Goal: Task Accomplishment & Management: Use online tool/utility

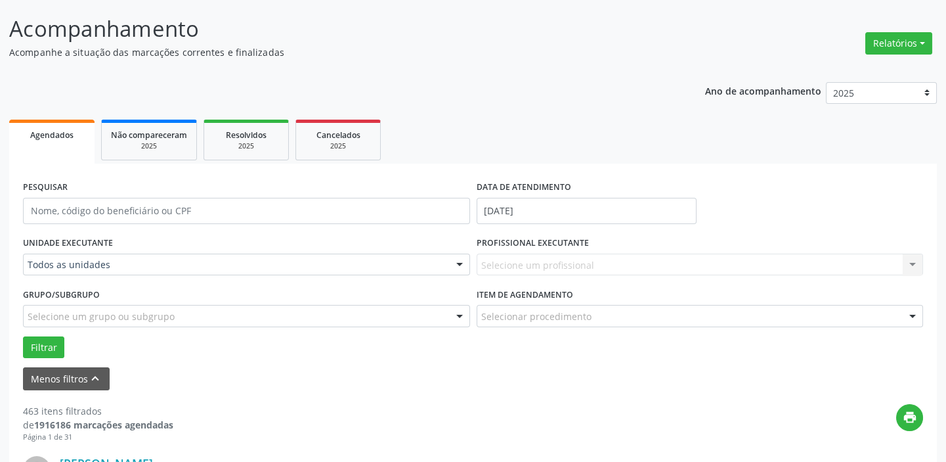
scroll to position [119, 0]
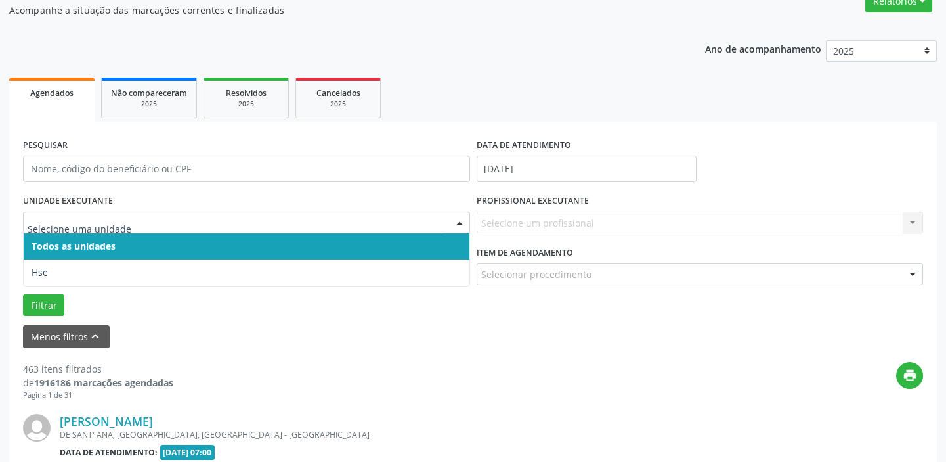
click at [150, 226] on input "text" at bounding box center [236, 229] width 416 height 26
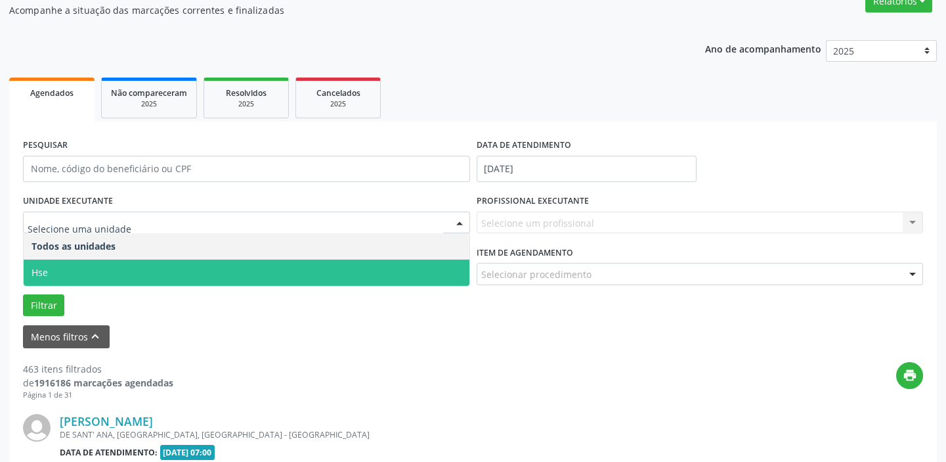
click at [66, 269] on span "Hse" at bounding box center [247, 272] width 446 height 26
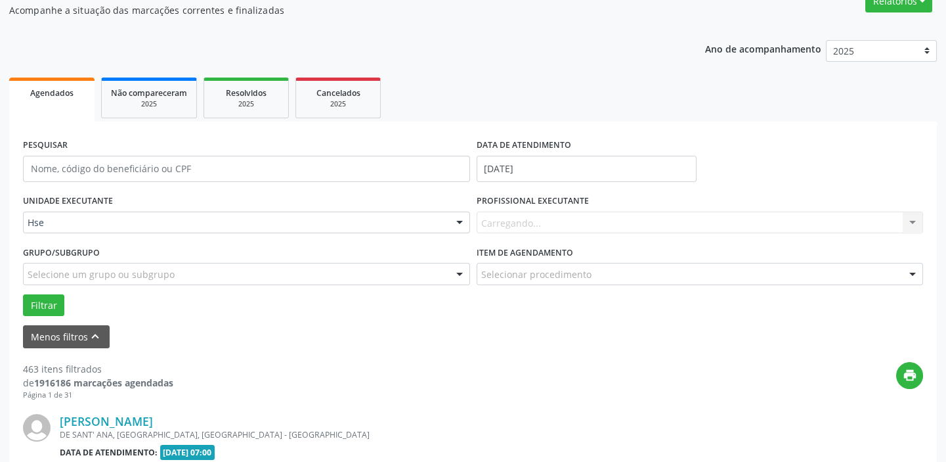
click at [66, 269] on div "UNIDADE EXECUTANTE Hse Todos as unidades Hse Nenhum resultado encontrado para: …" at bounding box center [473, 253] width 907 height 125
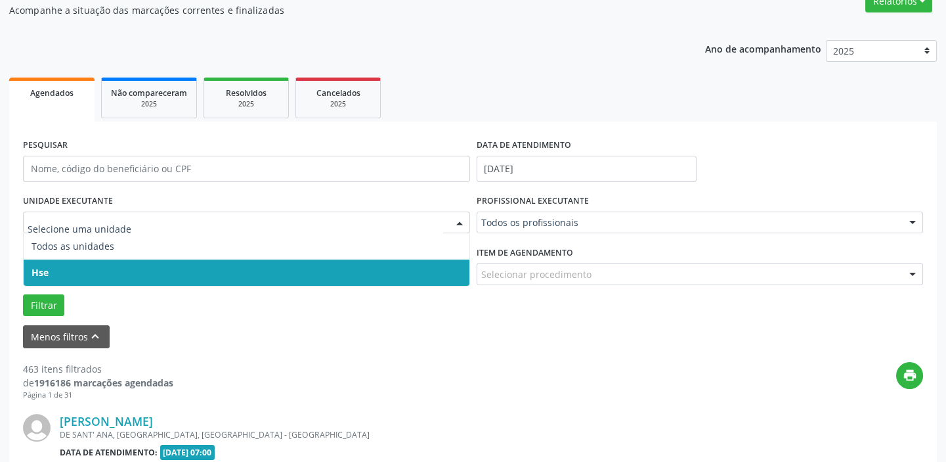
click at [95, 262] on span "Hse" at bounding box center [247, 272] width 446 height 26
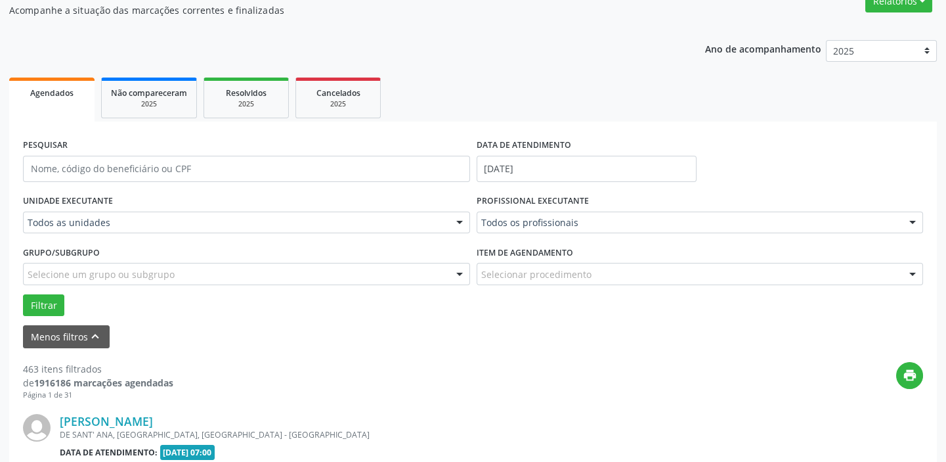
click at [95, 262] on div "UNIDADE EXECUTANTE Todos as unidades Todos as unidades Hse Nenhum resultado enc…" at bounding box center [473, 253] width 907 height 125
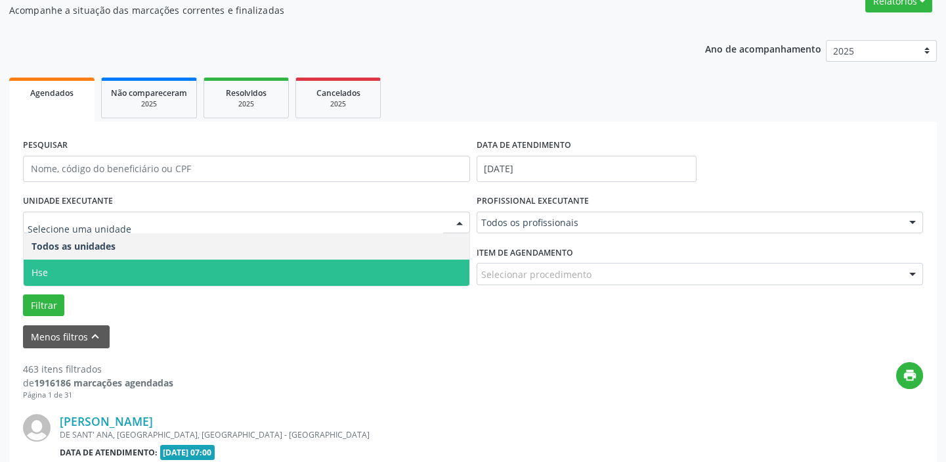
click at [44, 269] on span "Hse" at bounding box center [40, 272] width 16 height 12
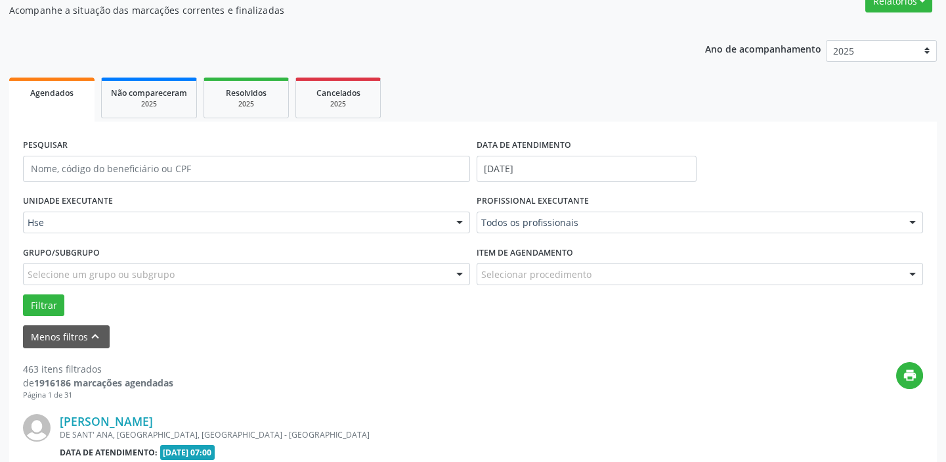
click at [44, 269] on div "UNIDADE EXECUTANTE Hse Todos as unidades Hse Nenhum resultado encontrado para: …" at bounding box center [473, 253] width 907 height 125
click at [547, 169] on input "[DATE]" at bounding box center [587, 169] width 220 height 26
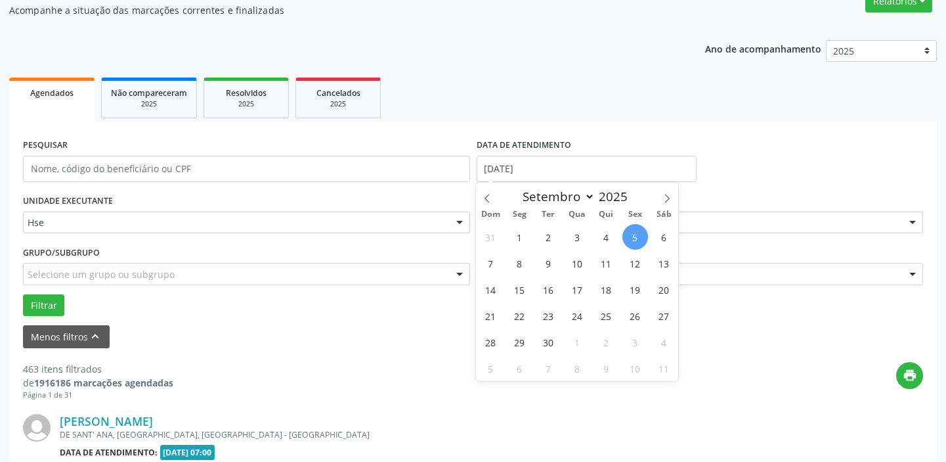
click at [634, 230] on span "5" at bounding box center [636, 237] width 26 height 26
type input "[DATE]"
click at [634, 230] on span "5" at bounding box center [636, 237] width 26 height 26
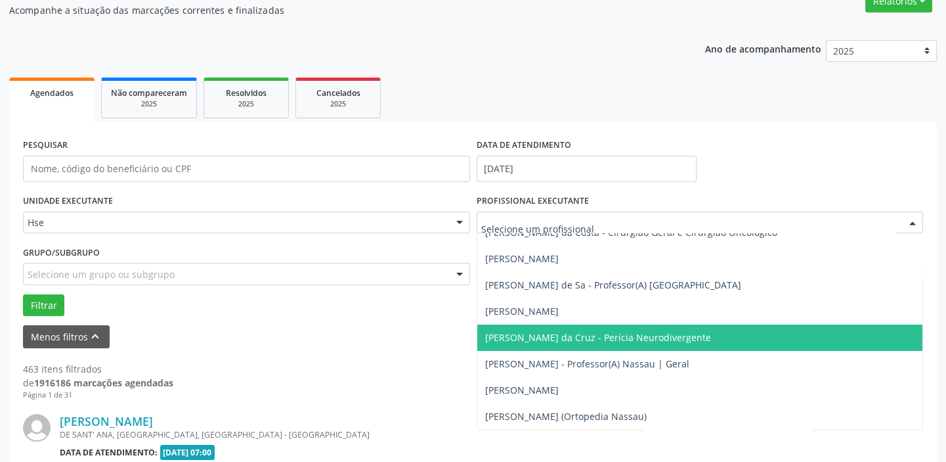
scroll to position [238, 0]
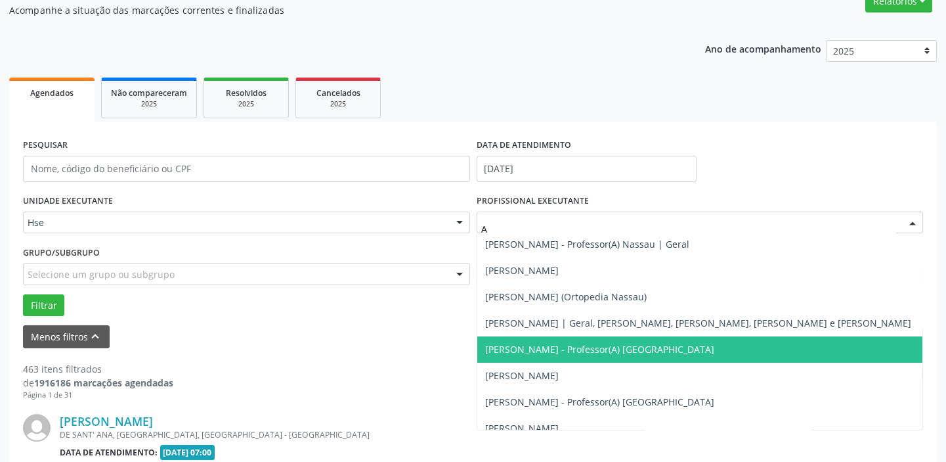
type input "AL"
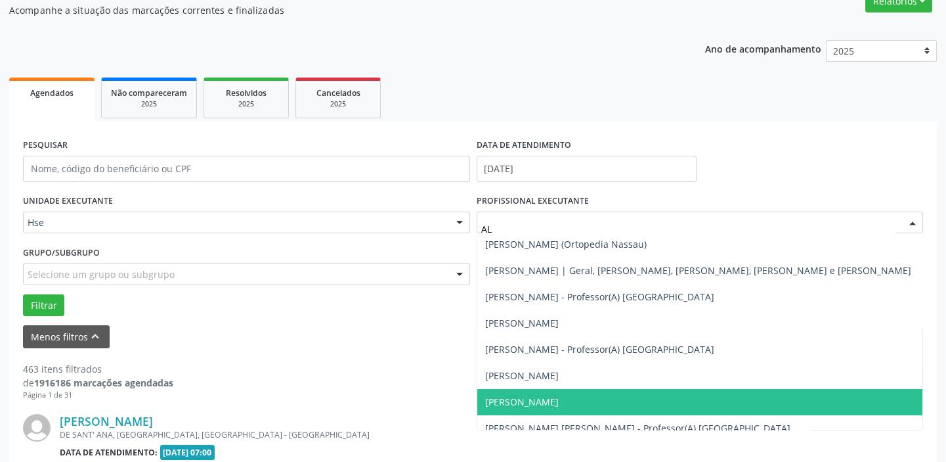
click at [605, 399] on span "[PERSON_NAME]" at bounding box center [700, 402] width 446 height 26
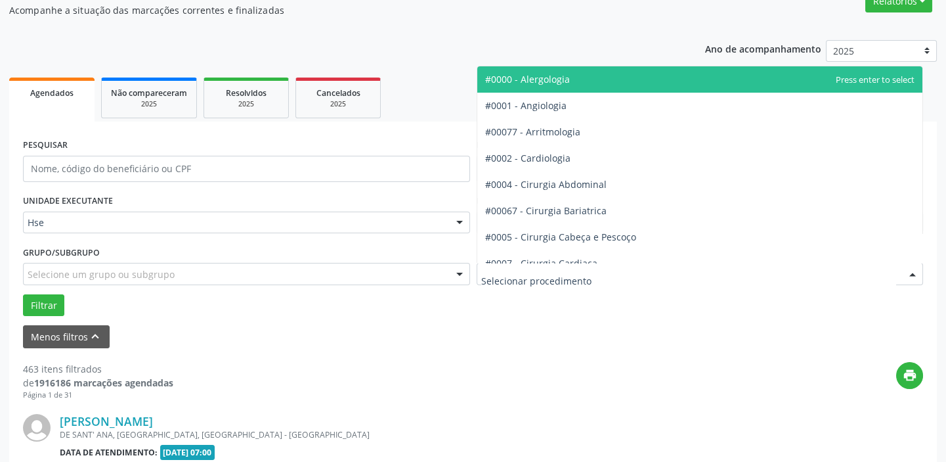
click at [730, 273] on div at bounding box center [700, 274] width 447 height 22
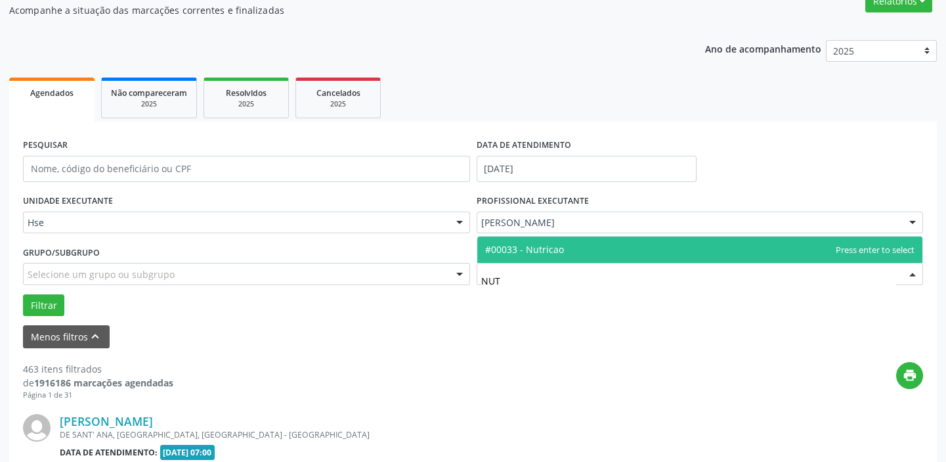
type input "NUTR"
click at [610, 238] on span "#00033 - Nutricao" at bounding box center [700, 249] width 446 height 26
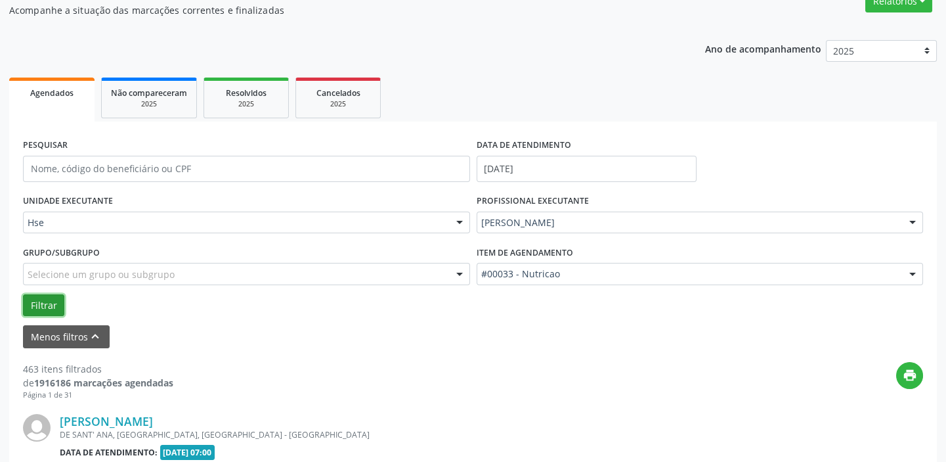
click at [54, 303] on button "Filtrar" at bounding box center [43, 305] width 41 height 22
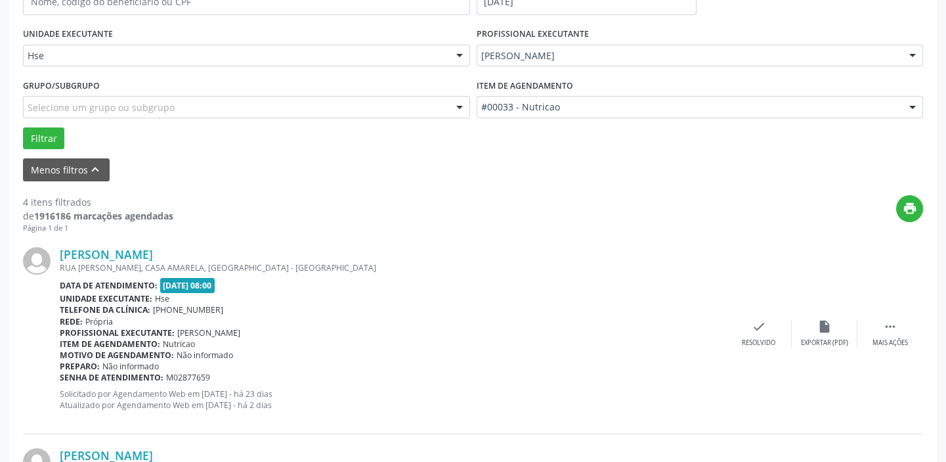
scroll to position [283, 0]
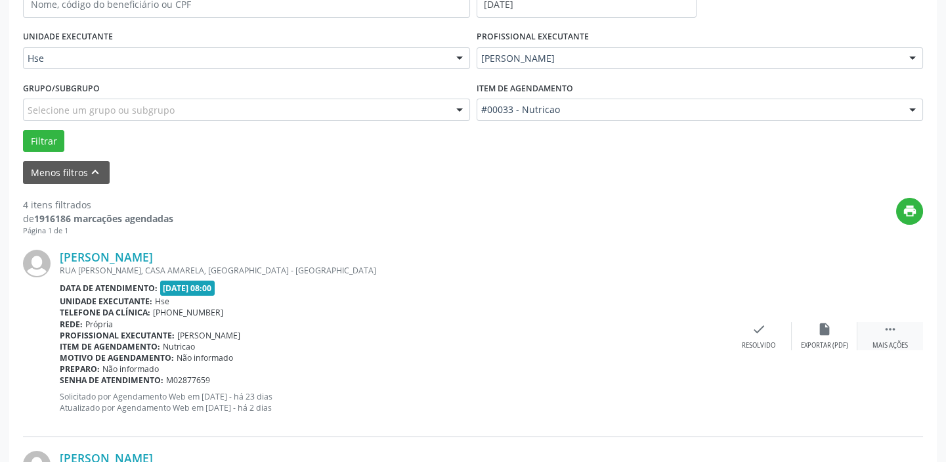
click at [892, 333] on icon "" at bounding box center [890, 329] width 14 height 14
click at [823, 330] on icon "alarm_off" at bounding box center [825, 329] width 14 height 14
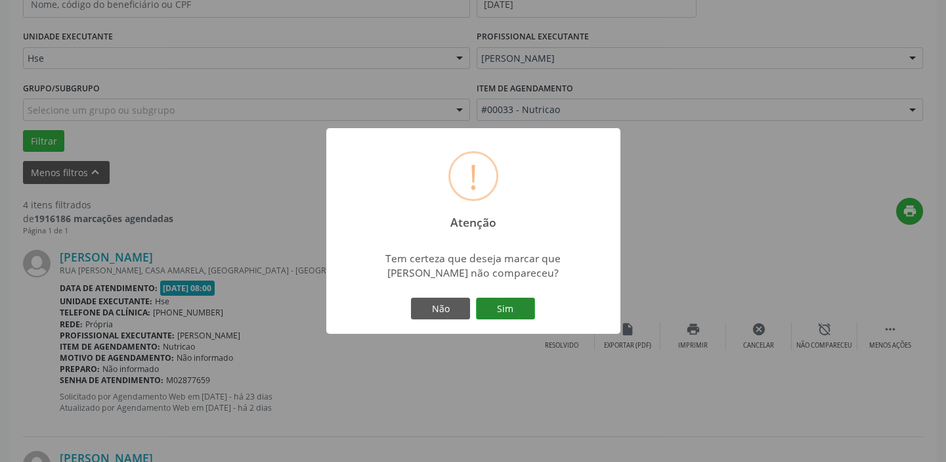
click at [512, 304] on button "Sim" at bounding box center [505, 308] width 59 height 22
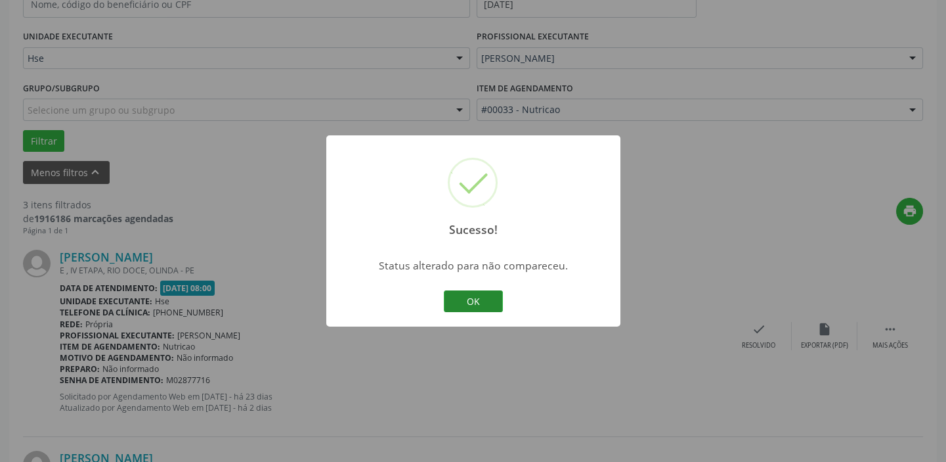
click at [481, 301] on button "OK" at bounding box center [473, 301] width 59 height 22
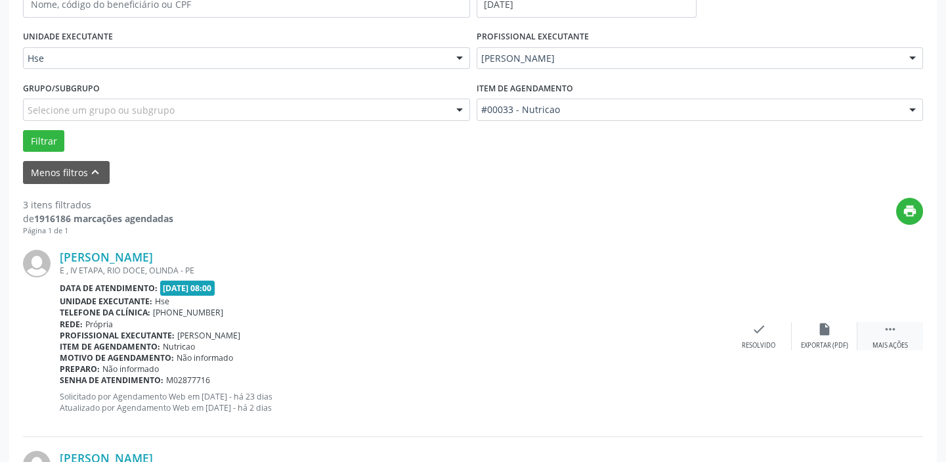
click at [896, 325] on icon "" at bounding box center [890, 329] width 14 height 14
click at [826, 322] on icon "alarm_off" at bounding box center [825, 329] width 14 height 14
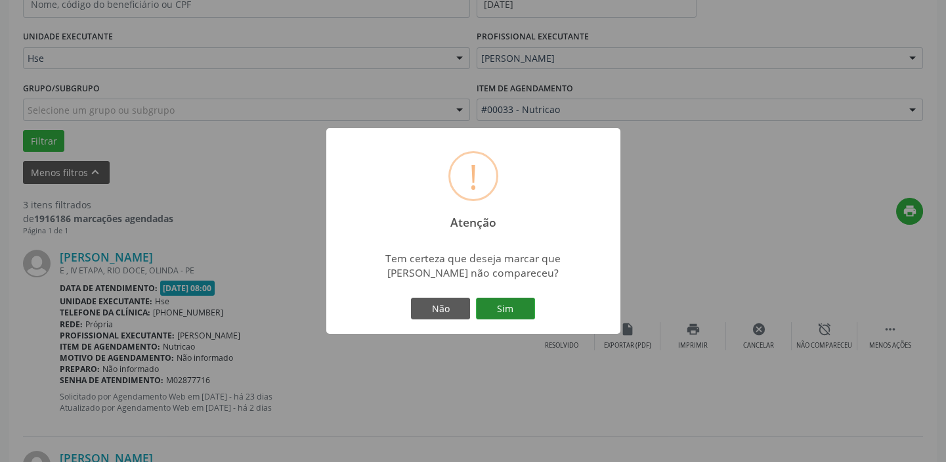
click at [498, 313] on button "Sim" at bounding box center [505, 308] width 59 height 22
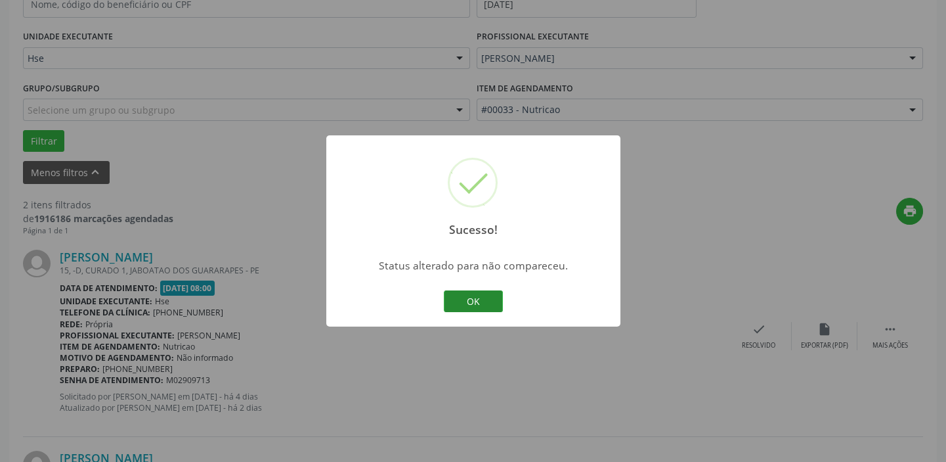
click at [480, 300] on button "OK" at bounding box center [473, 301] width 59 height 22
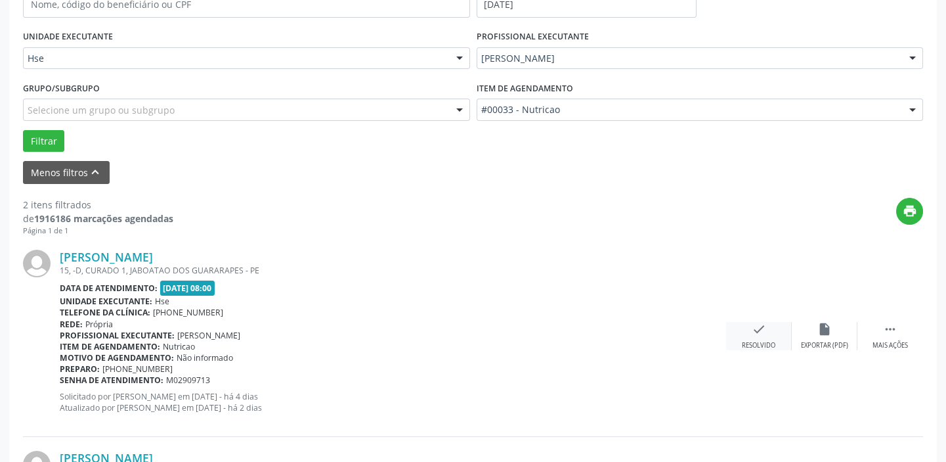
click at [754, 328] on icon "check" at bounding box center [759, 329] width 14 height 14
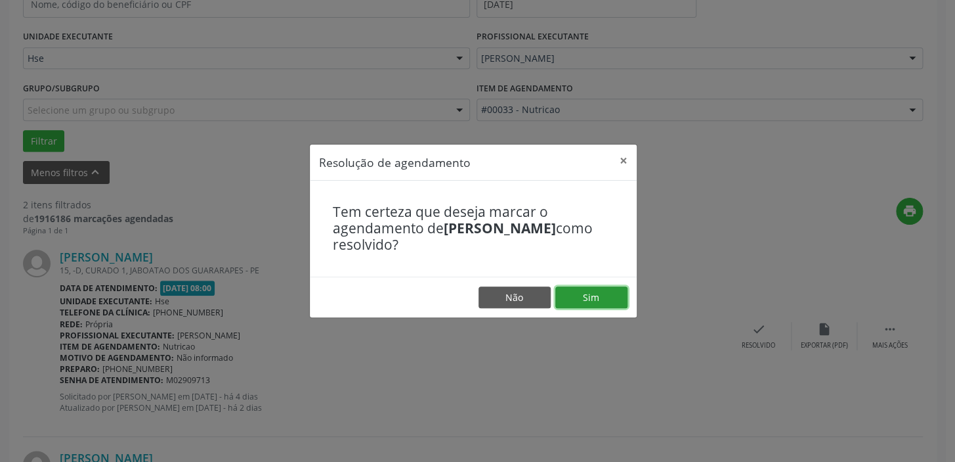
click at [598, 296] on button "Sim" at bounding box center [592, 297] width 72 height 22
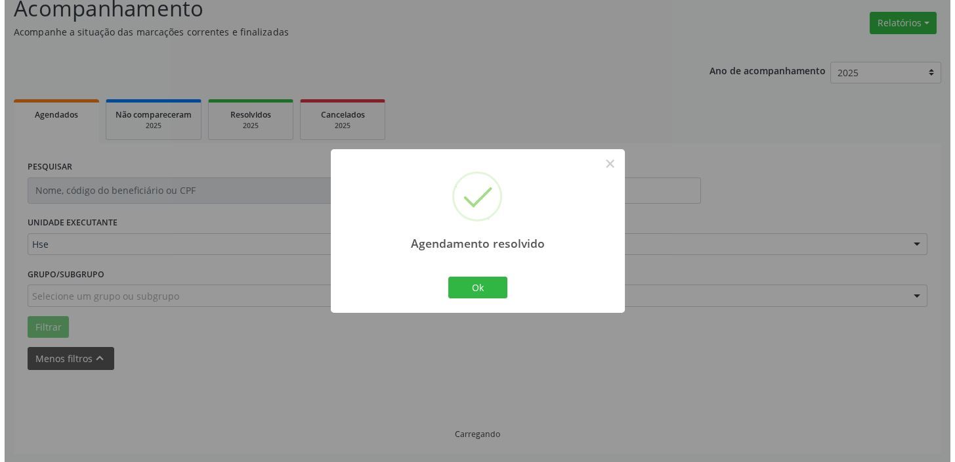
scroll to position [280, 0]
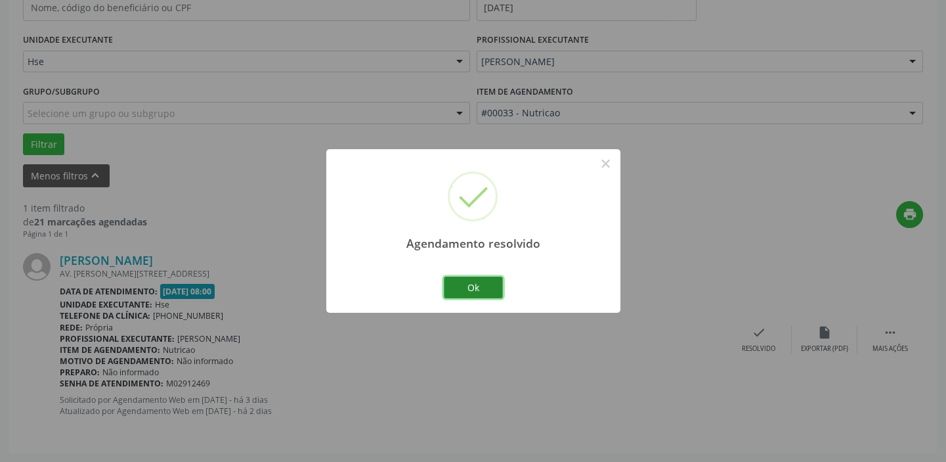
click at [481, 280] on button "Ok" at bounding box center [473, 287] width 59 height 22
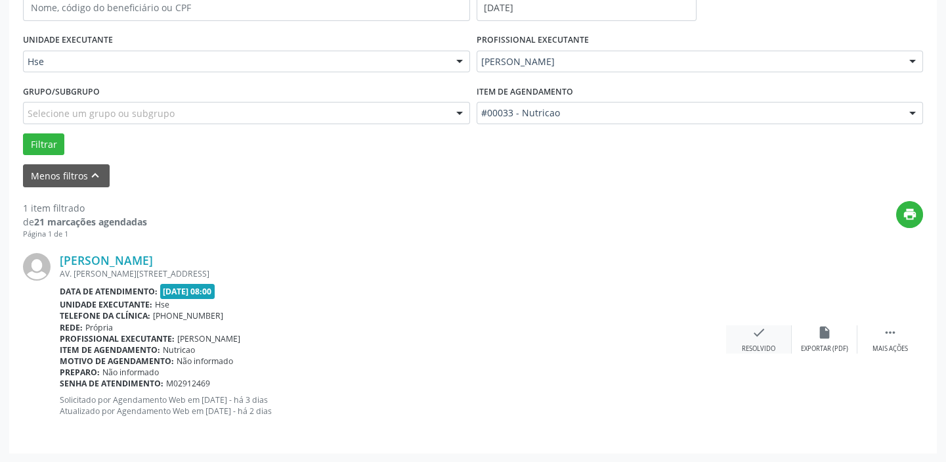
click at [755, 335] on icon "check" at bounding box center [759, 332] width 14 height 14
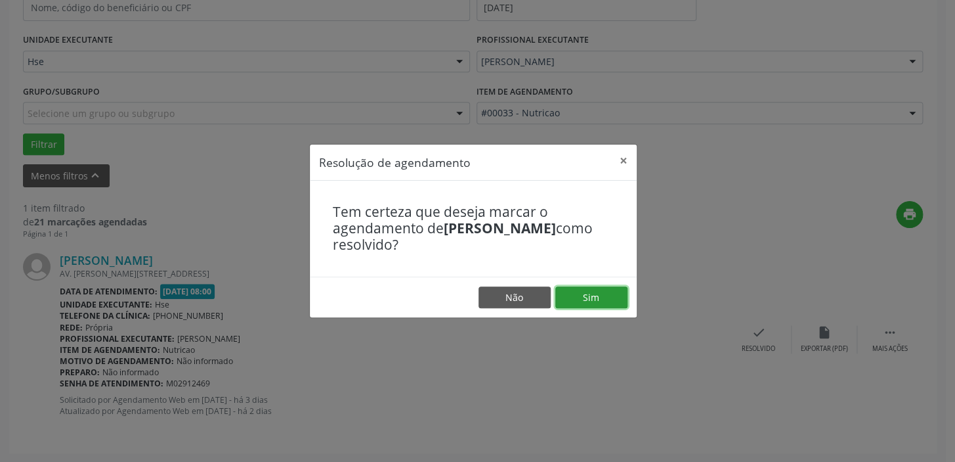
click at [592, 307] on button "Sim" at bounding box center [592, 297] width 72 height 22
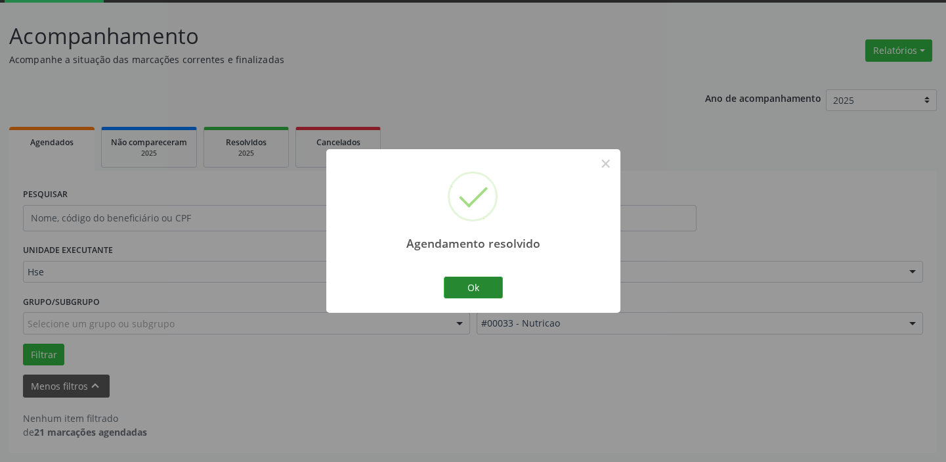
scroll to position [68, 0]
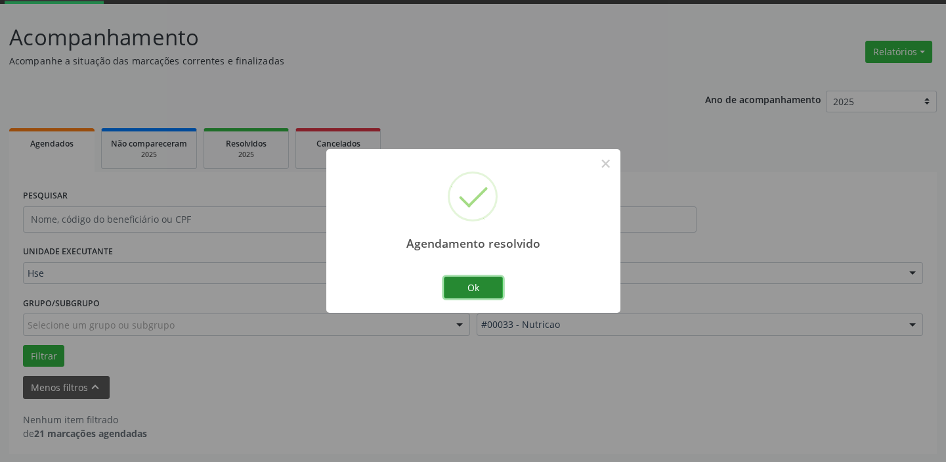
click at [481, 286] on button "Ok" at bounding box center [473, 287] width 59 height 22
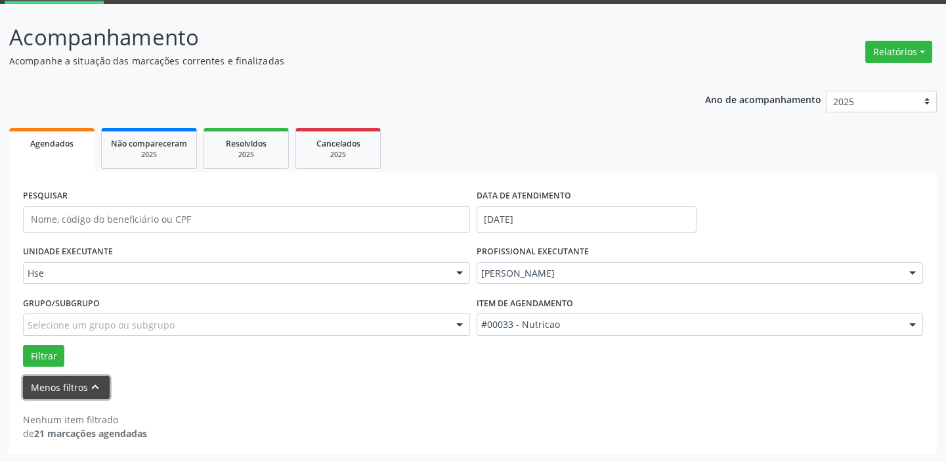
click at [91, 380] on icon "keyboard_arrow_up" at bounding box center [95, 387] width 14 height 14
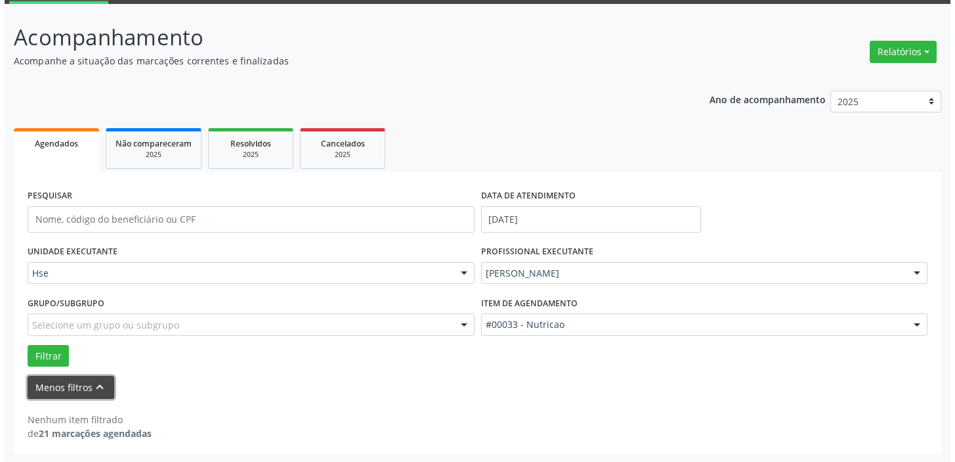
scroll to position [0, 0]
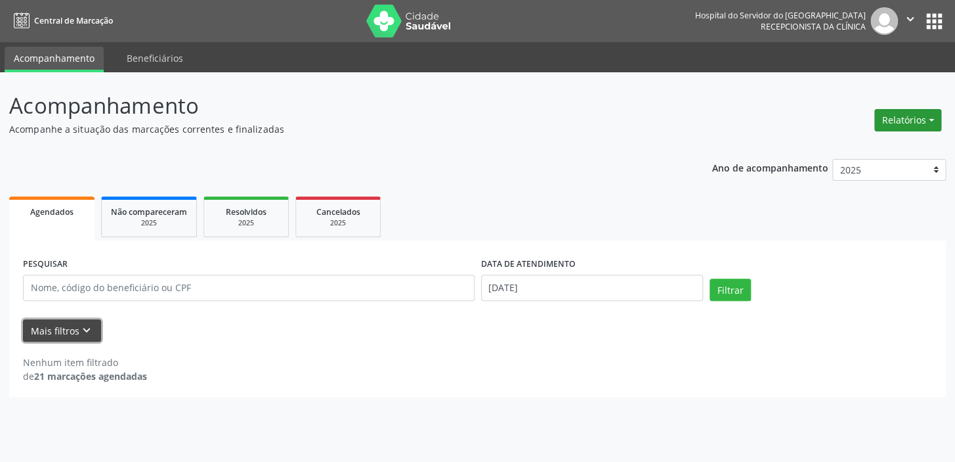
click at [933, 118] on button "Relatórios" at bounding box center [908, 120] width 67 height 22
click at [869, 144] on link "Agendamentos" at bounding box center [871, 148] width 141 height 18
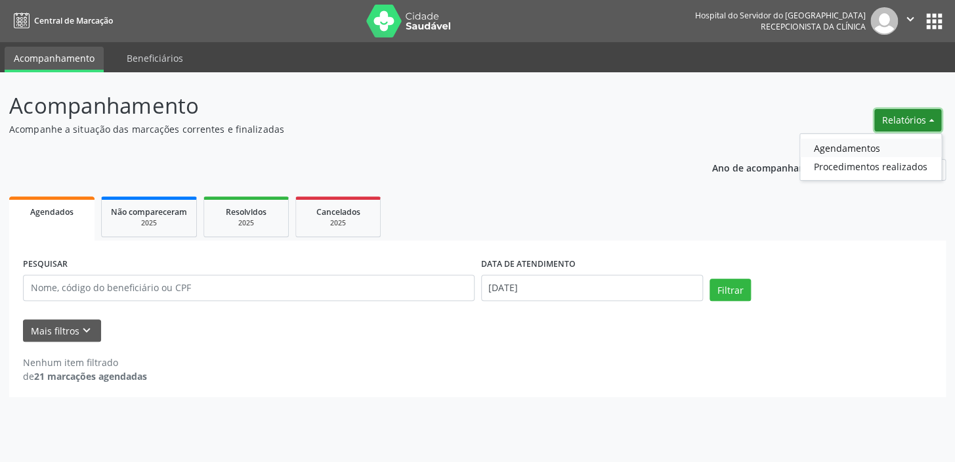
select select "8"
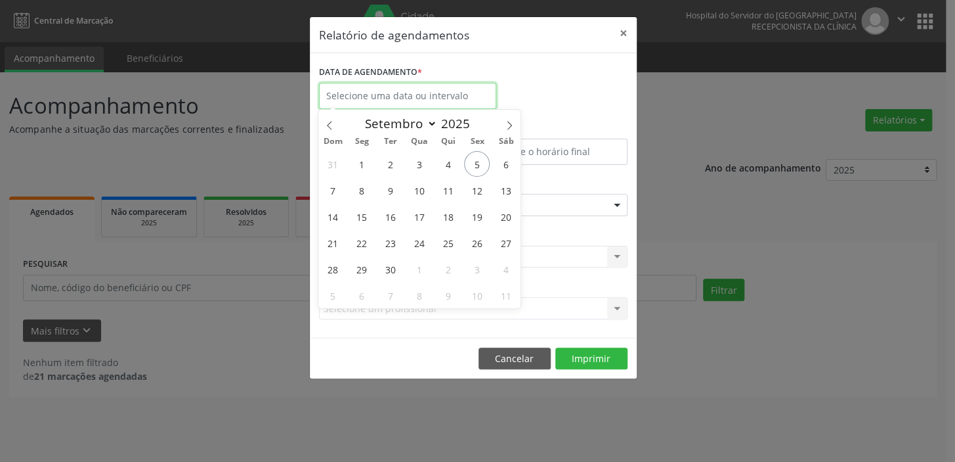
click at [370, 98] on input "text" at bounding box center [407, 96] width 177 height 26
click at [386, 190] on span "9" at bounding box center [391, 190] width 26 height 26
type input "[DATE]"
click at [386, 190] on span "9" at bounding box center [391, 190] width 26 height 26
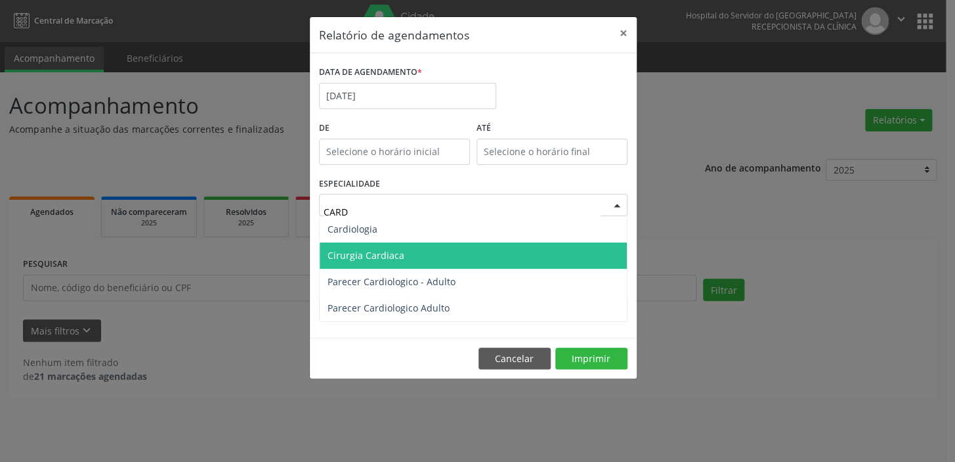
type input "CARDI"
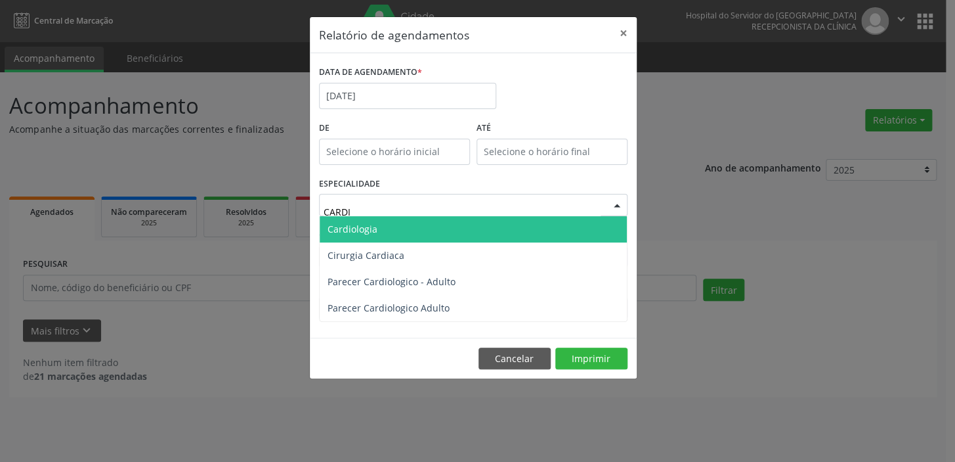
click at [387, 228] on span "Cardiologia" at bounding box center [473, 229] width 307 height 26
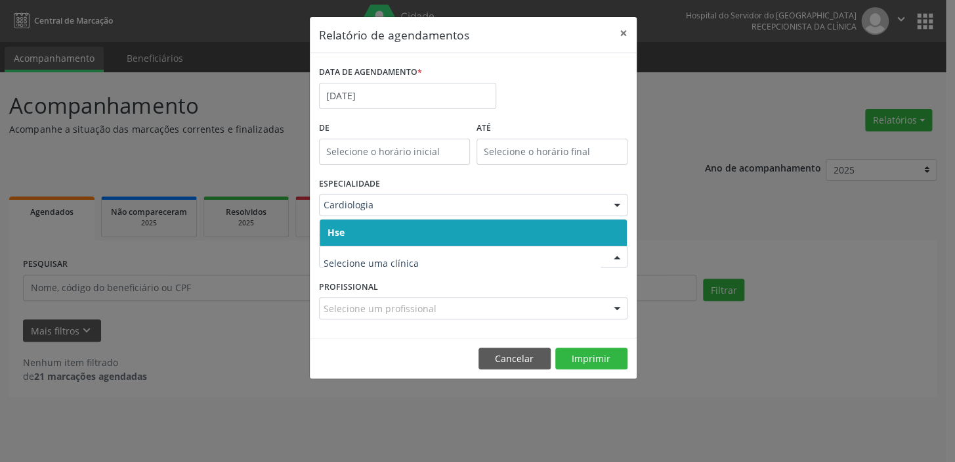
click at [359, 232] on span "Hse" at bounding box center [473, 232] width 307 height 26
click at [359, 232] on div "CLÍNICA * Hse Nenhum resultado encontrado para: " " Não há nenhuma opção para s…" at bounding box center [473, 250] width 315 height 51
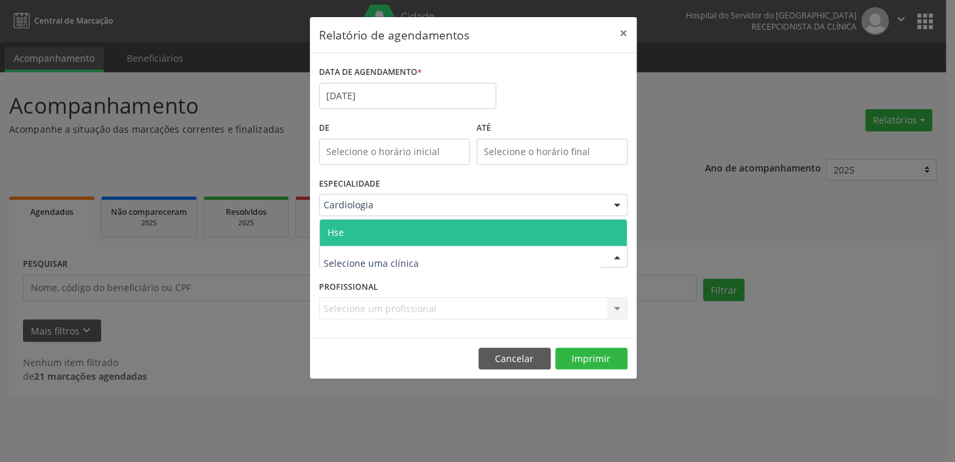
click at [337, 230] on span "Hse" at bounding box center [336, 232] width 16 height 12
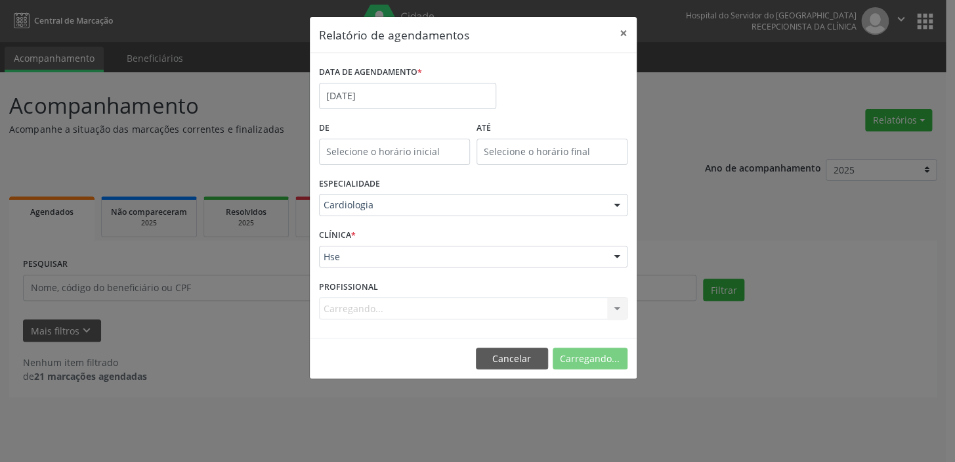
click at [337, 230] on div "CLÍNICA * Hse Hse Nenhum resultado encontrado para: " " Não há nenhuma opção pa…" at bounding box center [473, 250] width 315 height 51
click at [480, 307] on div "Selecione um profissional" at bounding box center [473, 308] width 309 height 22
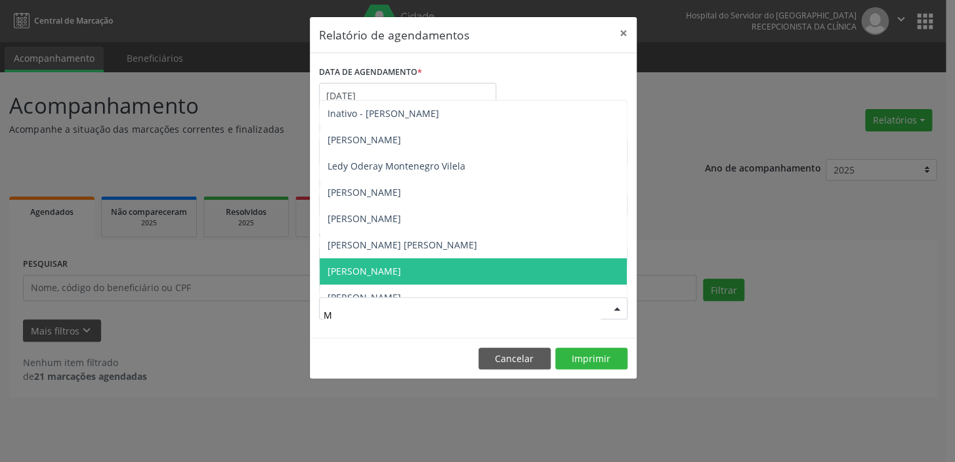
type input "MY"
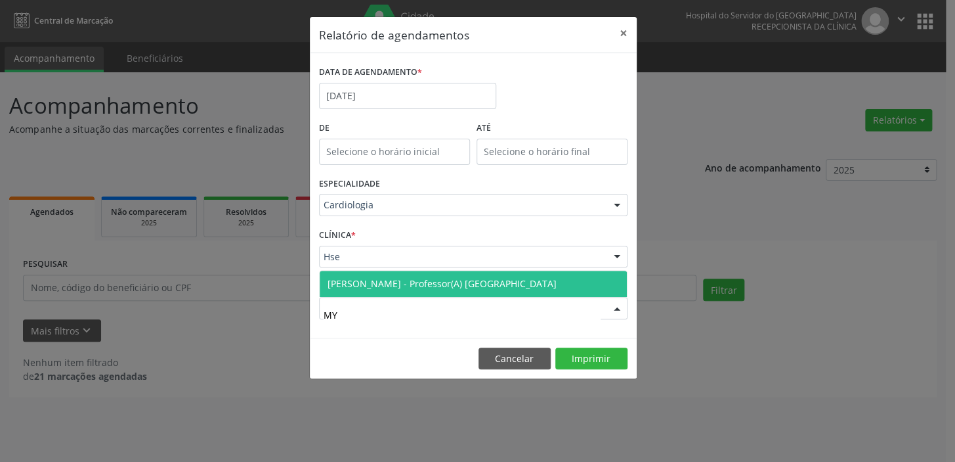
click at [464, 279] on span "[PERSON_NAME] - Professor(A) [GEOGRAPHIC_DATA]" at bounding box center [442, 283] width 229 height 12
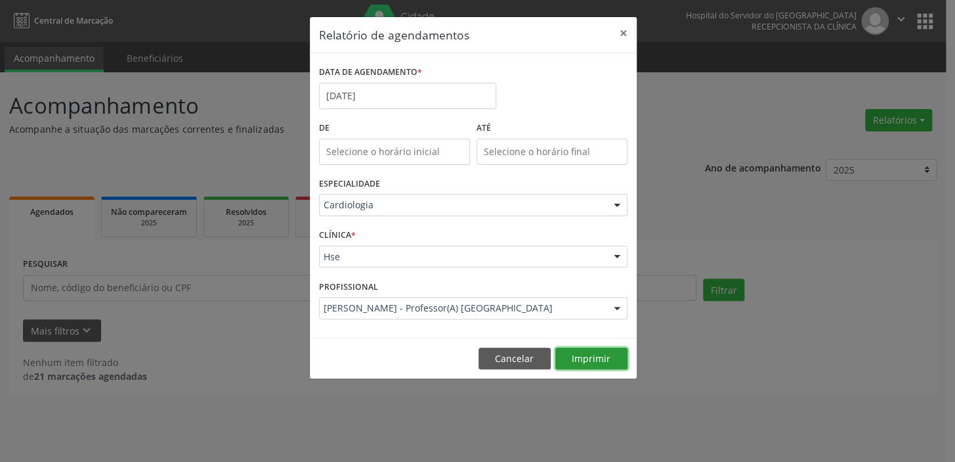
click at [607, 361] on button "Imprimir" at bounding box center [592, 358] width 72 height 22
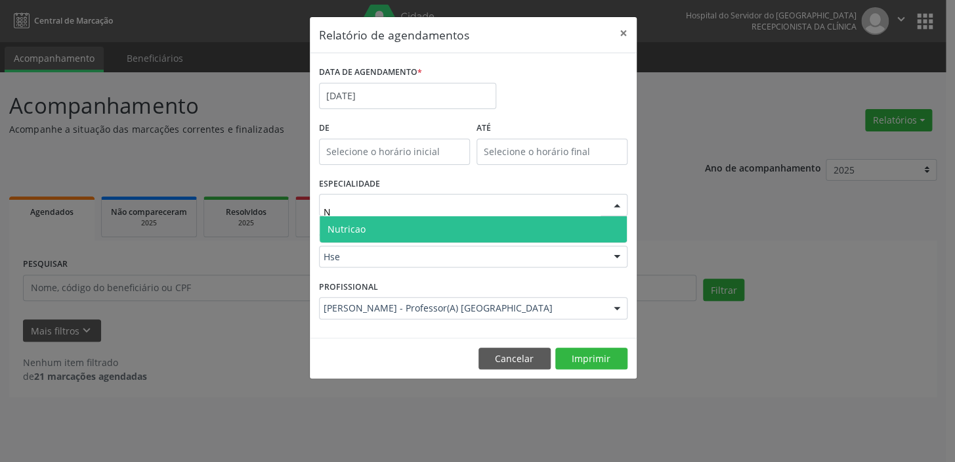
type input "NU"
click at [447, 226] on span "Nutricao" at bounding box center [473, 229] width 307 height 26
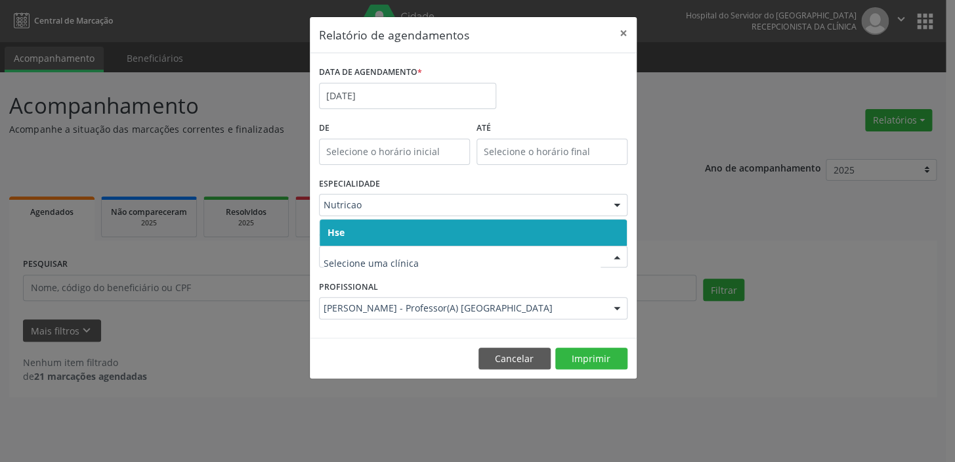
click at [335, 227] on span "Hse" at bounding box center [336, 232] width 17 height 12
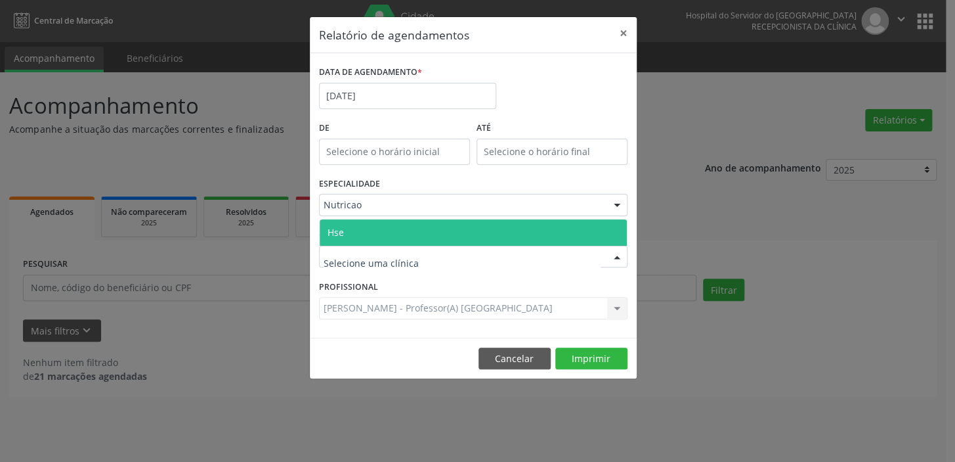
click at [334, 221] on span "Hse" at bounding box center [473, 232] width 307 height 26
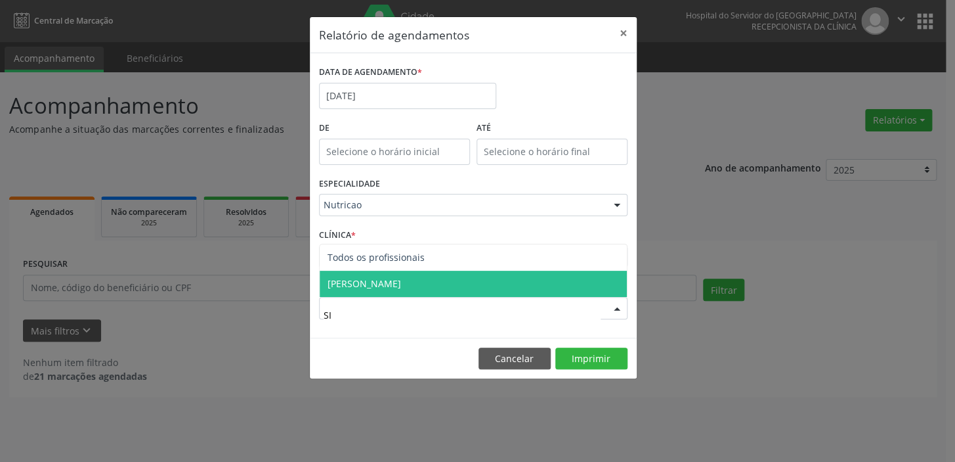
type input "SIL"
click at [393, 283] on span "[PERSON_NAME]" at bounding box center [473, 284] width 307 height 26
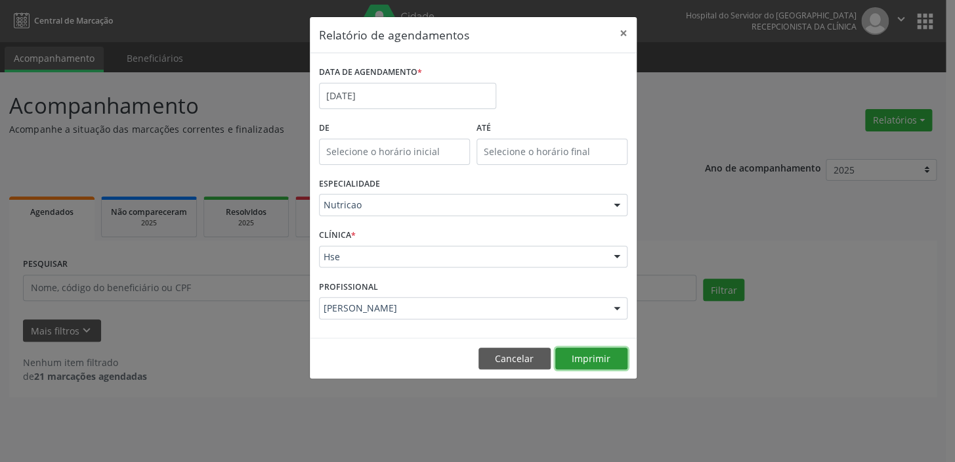
click at [597, 361] on button "Imprimir" at bounding box center [592, 358] width 72 height 22
click at [462, 93] on input "[DATE]" at bounding box center [407, 96] width 177 height 26
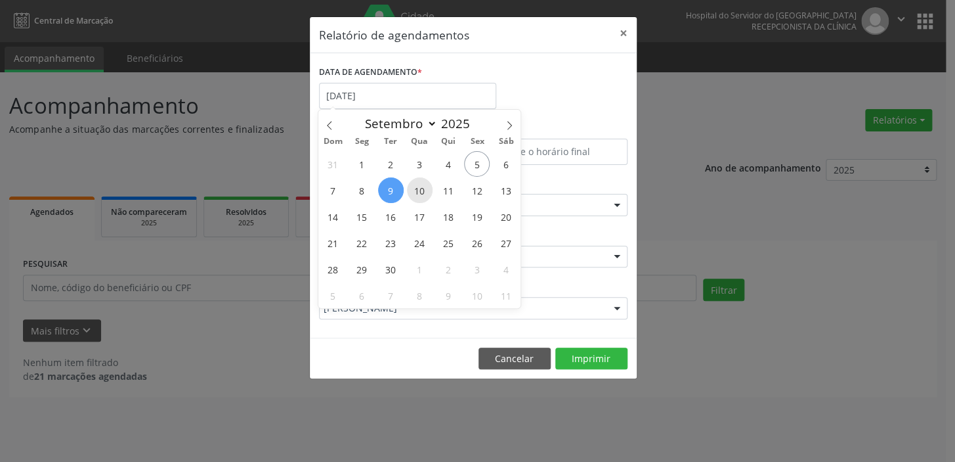
click at [419, 192] on span "10" at bounding box center [420, 190] width 26 height 26
type input "[DATE]"
click at [419, 192] on span "10" at bounding box center [420, 190] width 26 height 26
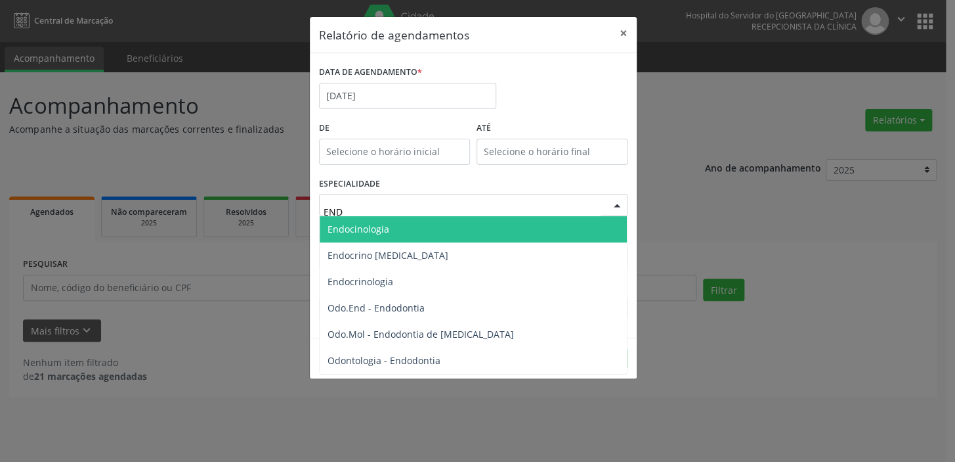
type input "ENDO"
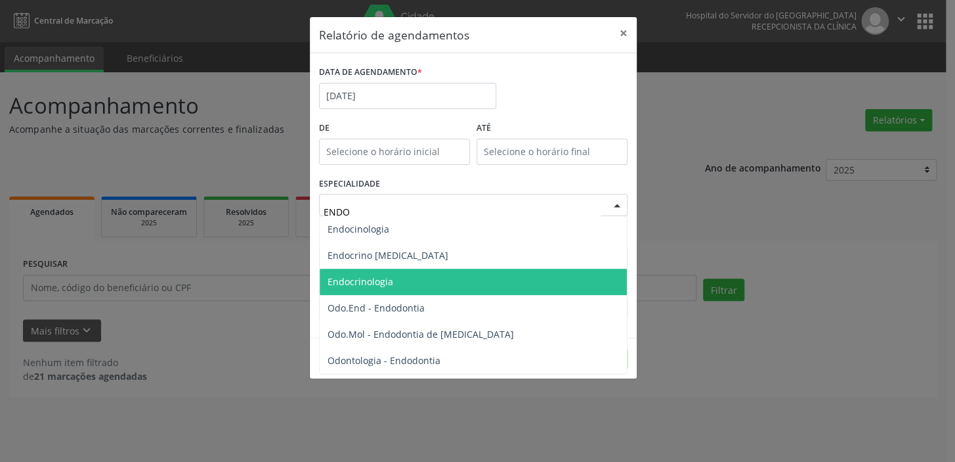
click at [400, 277] on span "Endocrinologia" at bounding box center [473, 282] width 307 height 26
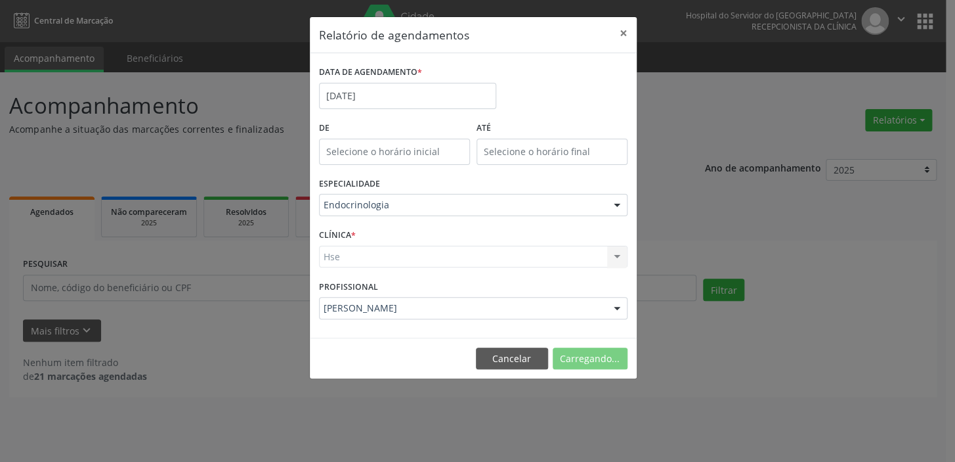
click at [397, 255] on div "Hse Hse Nenhum resultado encontrado para: " " Não há nenhuma opção para ser exi…" at bounding box center [473, 257] width 309 height 22
click at [617, 259] on div "Hse Hse Nenhum resultado encontrado para: " " Não há nenhuma opção para ser exi…" at bounding box center [473, 257] width 309 height 22
click at [368, 254] on div "Hse Hse Nenhum resultado encontrado para: " " Não há nenhuma opção para ser exi…" at bounding box center [473, 257] width 309 height 22
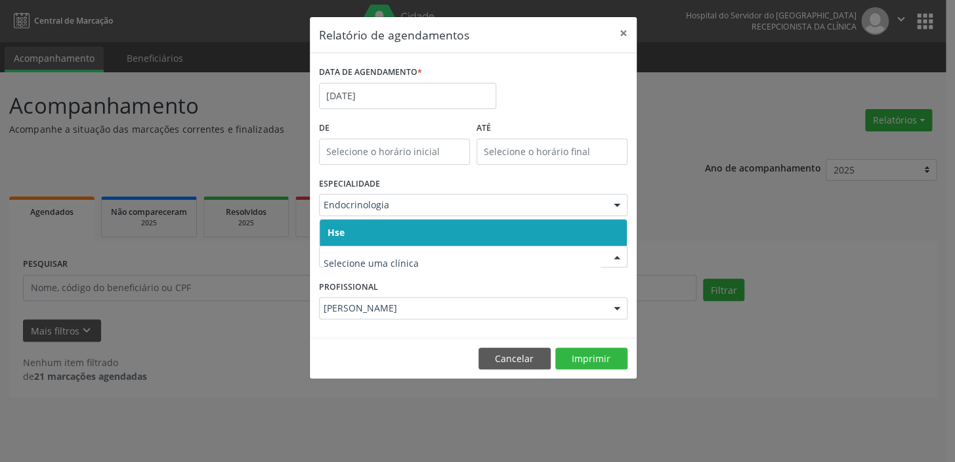
click at [366, 254] on input "text" at bounding box center [462, 263] width 277 height 26
click at [357, 225] on span "Hse" at bounding box center [473, 232] width 307 height 26
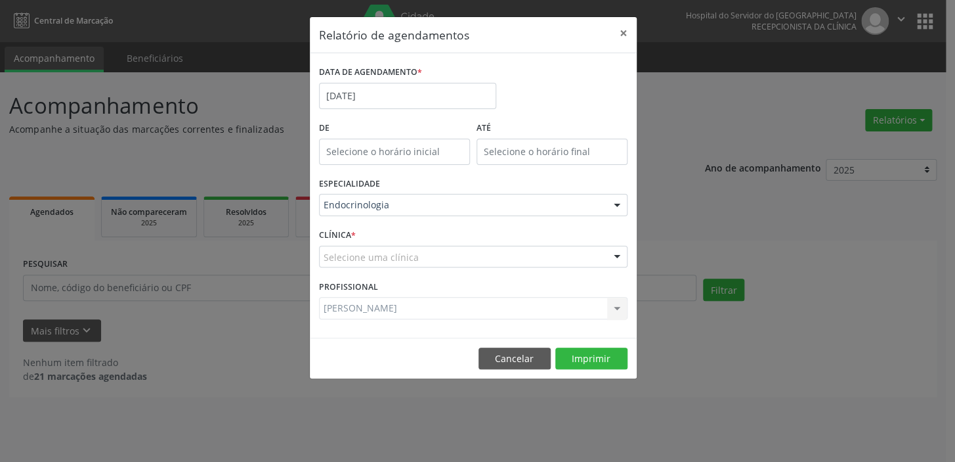
click at [357, 225] on div "CLÍNICA * Selecione uma clínica Hse Nenhum resultado encontrado para: " " Não h…" at bounding box center [473, 250] width 315 height 51
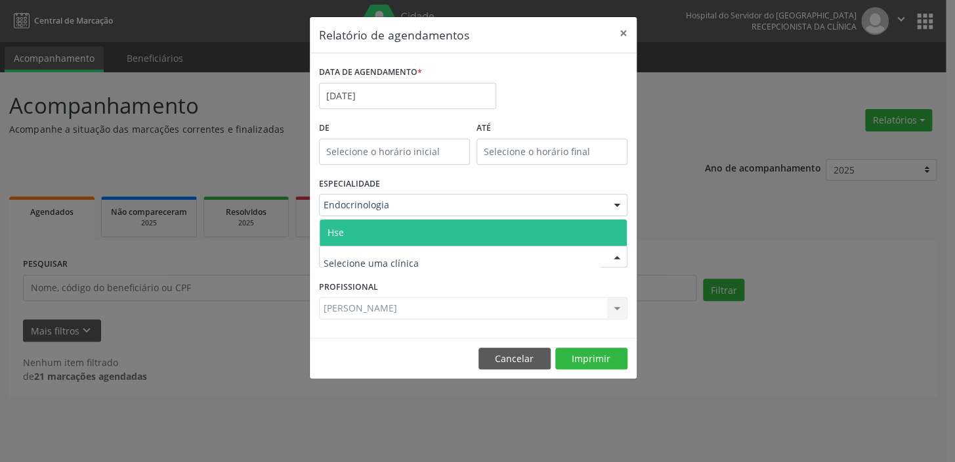
click at [345, 232] on span "Hse" at bounding box center [473, 232] width 307 height 26
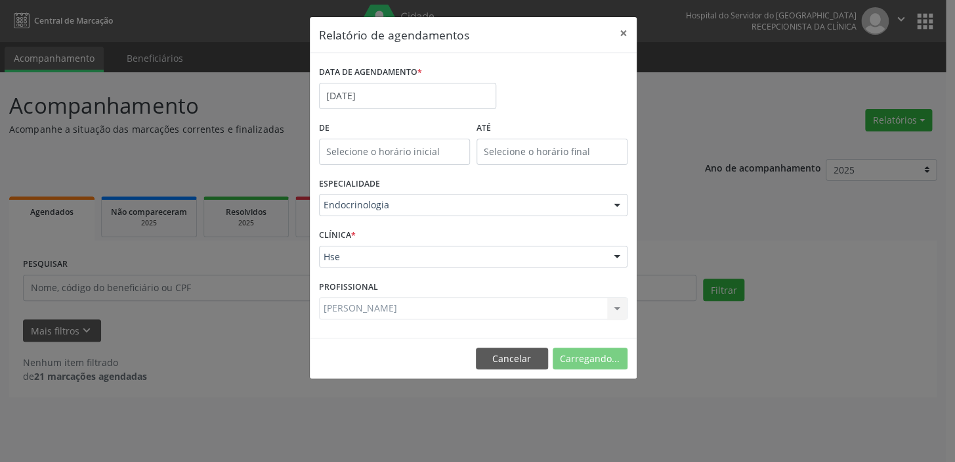
click at [345, 232] on span "Hse" at bounding box center [473, 232] width 307 height 26
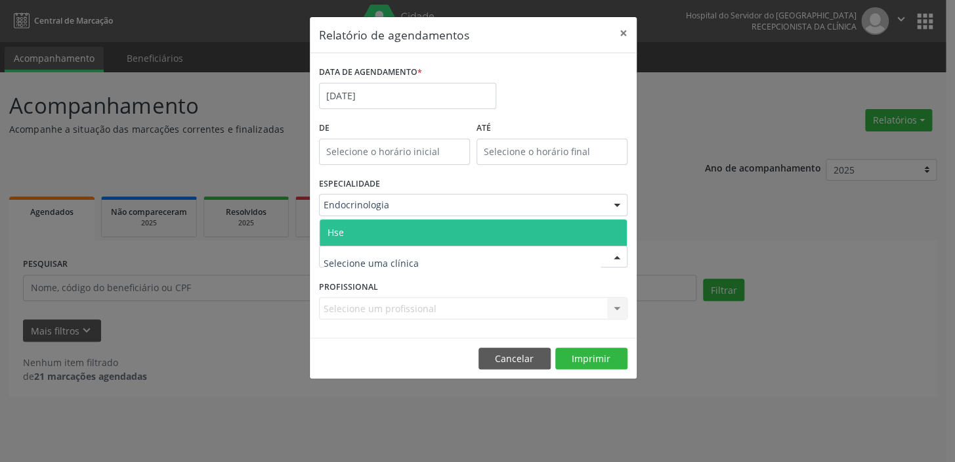
click at [342, 227] on span "Hse" at bounding box center [336, 232] width 16 height 12
click at [351, 228] on span "Hse" at bounding box center [473, 232] width 307 height 26
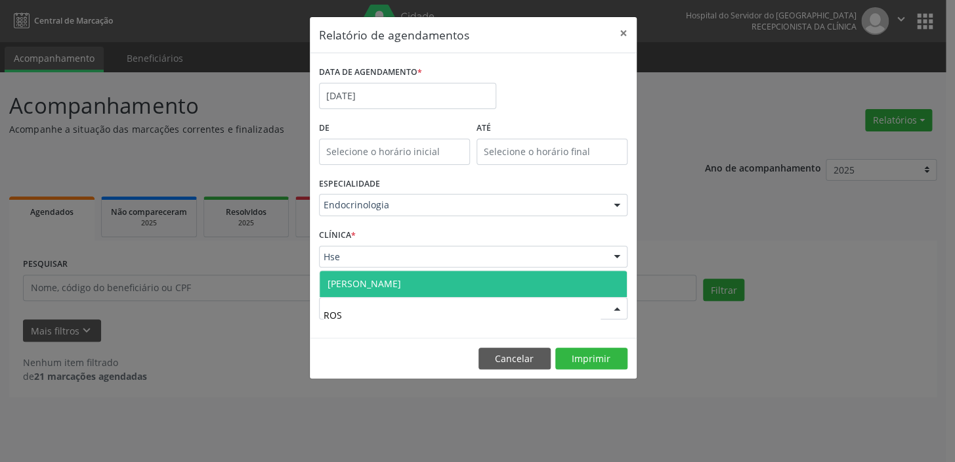
type input "ROSA"
click at [401, 278] on span "[PERSON_NAME]" at bounding box center [365, 283] width 74 height 12
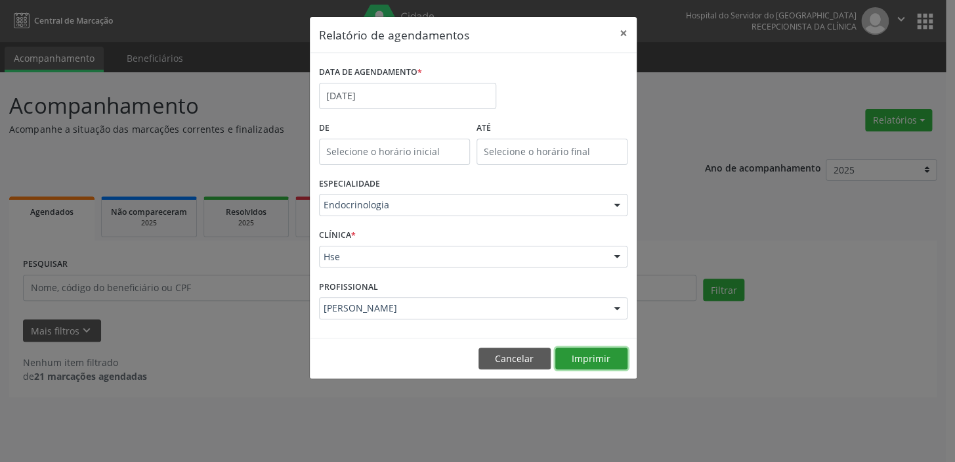
click at [594, 355] on button "Imprimir" at bounding box center [592, 358] width 72 height 22
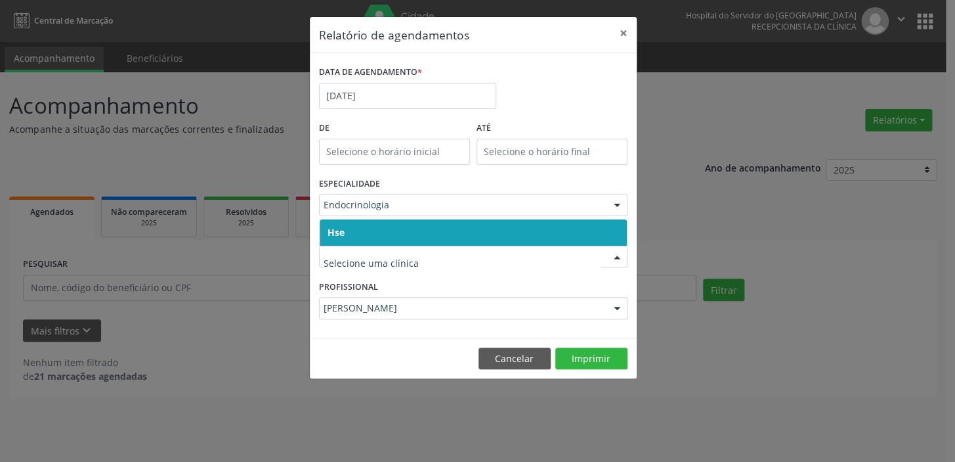
click at [360, 230] on span "Hse" at bounding box center [473, 232] width 307 height 26
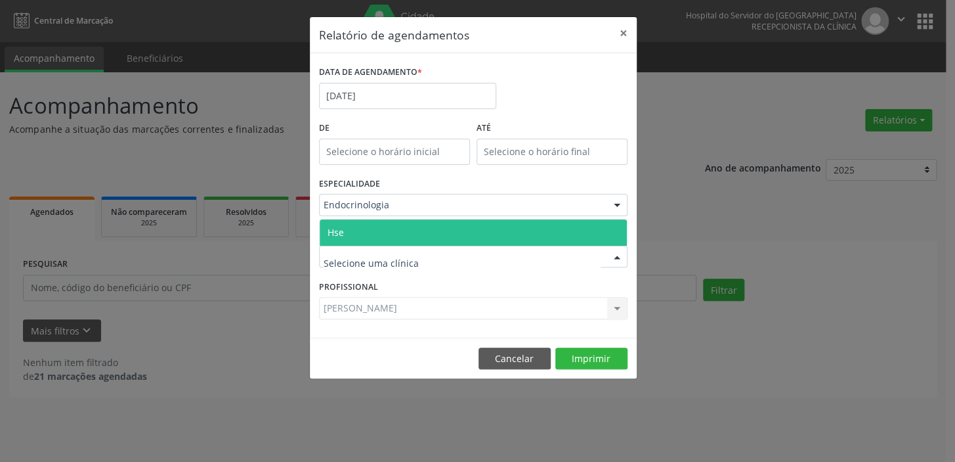
click at [350, 226] on span "Hse" at bounding box center [473, 232] width 307 height 26
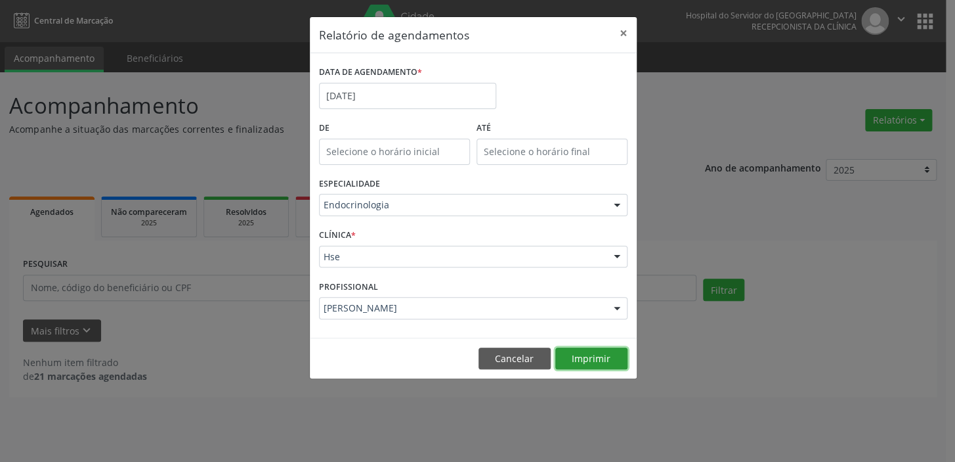
click at [599, 359] on button "Imprimir" at bounding box center [592, 358] width 72 height 22
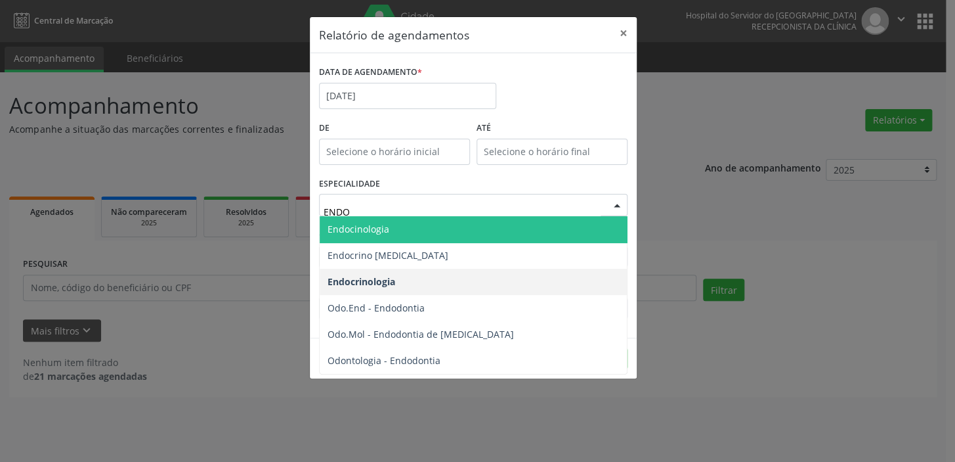
click at [408, 234] on span "Endocinologia" at bounding box center [473, 229] width 307 height 26
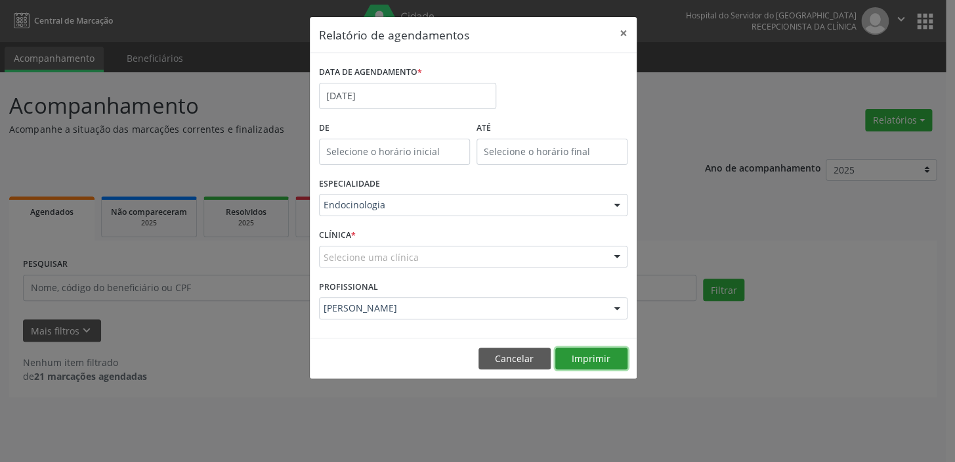
click at [596, 359] on button "Imprimir" at bounding box center [592, 358] width 72 height 22
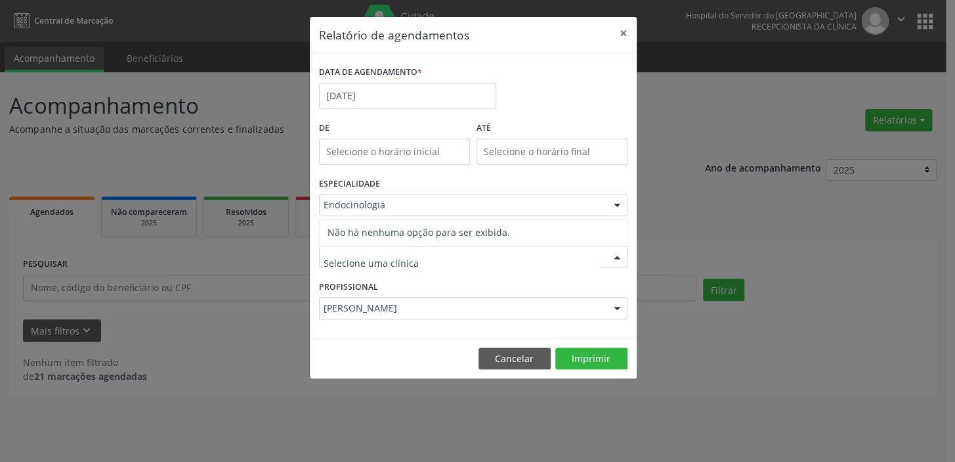
click at [426, 259] on div at bounding box center [473, 257] width 309 height 22
click at [362, 261] on input "text" at bounding box center [462, 263] width 277 height 26
click at [377, 264] on input "text" at bounding box center [462, 263] width 277 height 26
click at [614, 257] on div at bounding box center [617, 257] width 20 height 22
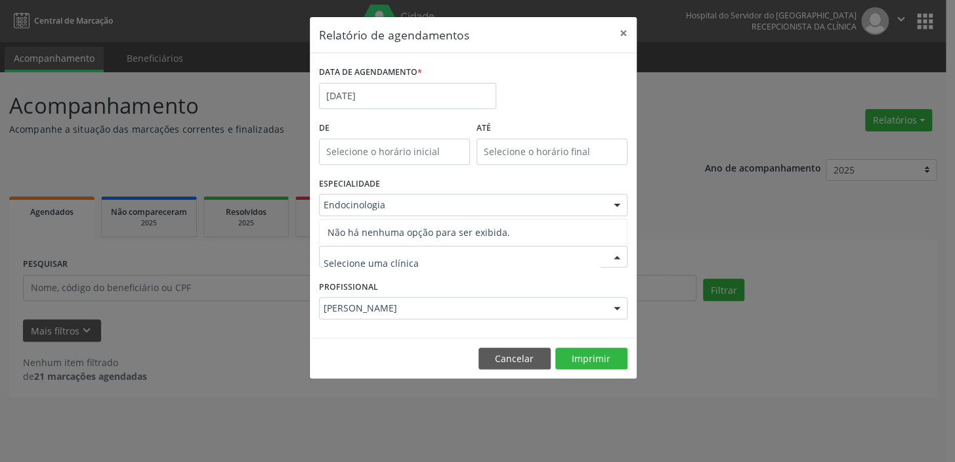
click at [467, 265] on input "text" at bounding box center [462, 263] width 277 height 26
click at [399, 257] on input "text" at bounding box center [462, 263] width 277 height 26
click at [419, 266] on input "text" at bounding box center [462, 263] width 277 height 26
click at [616, 257] on div at bounding box center [617, 257] width 20 height 22
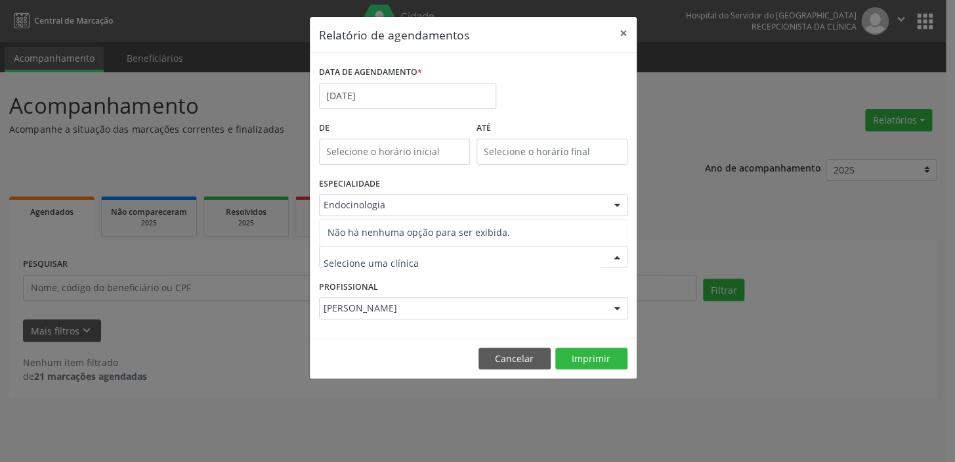
click at [616, 257] on div at bounding box center [617, 257] width 20 height 22
click at [346, 269] on input "text" at bounding box center [462, 263] width 277 height 26
type input "END"
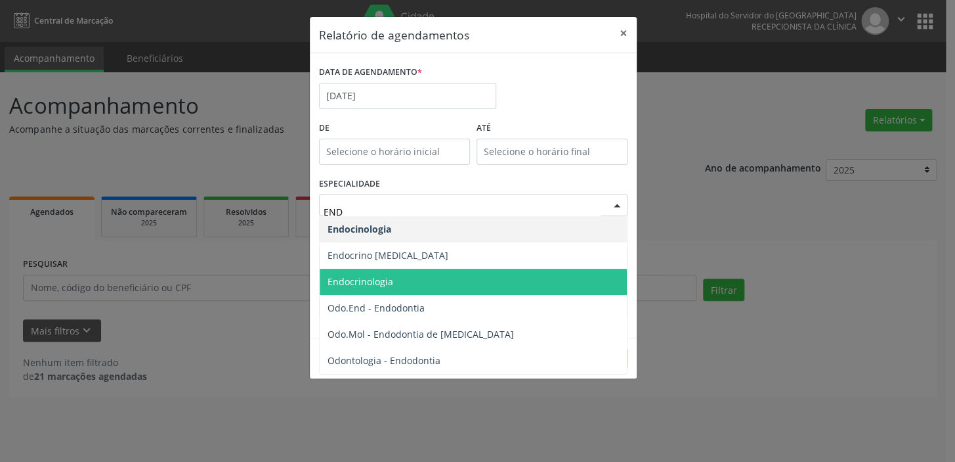
click at [405, 277] on span "Endocrinologia" at bounding box center [473, 282] width 307 height 26
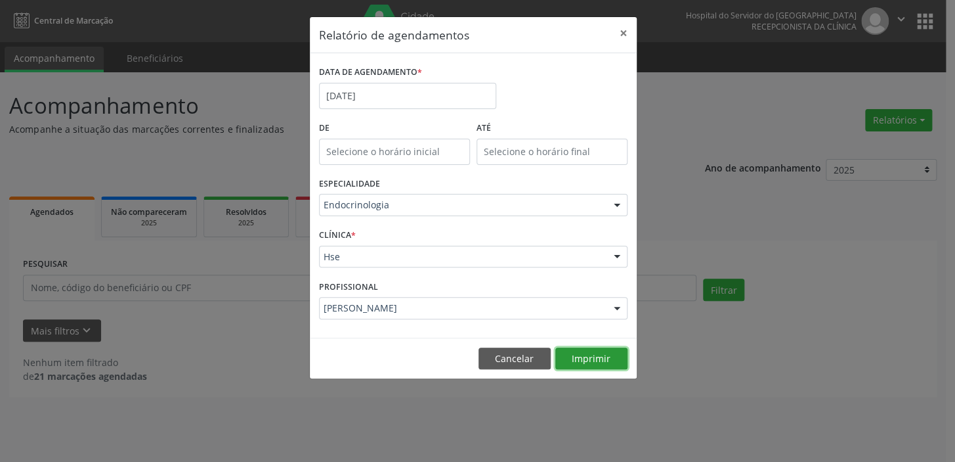
click at [590, 358] on button "Imprimir" at bounding box center [592, 358] width 72 height 22
click at [368, 99] on input "[DATE]" at bounding box center [407, 96] width 177 height 26
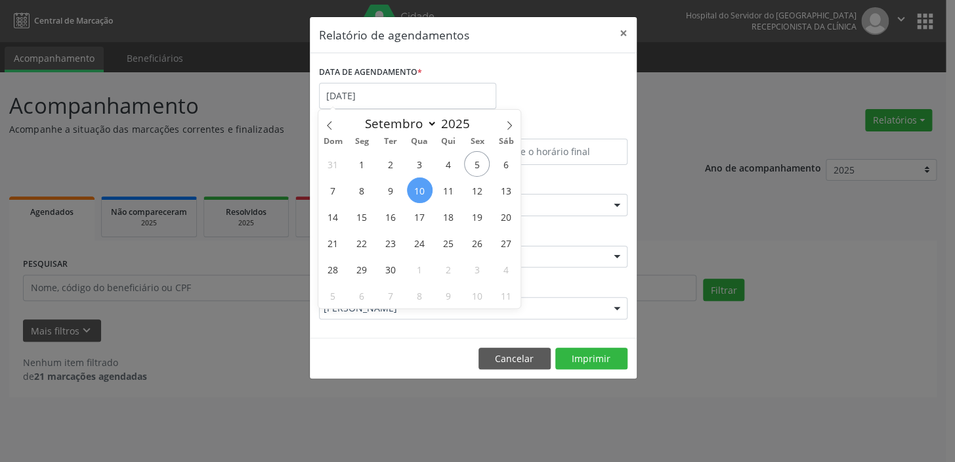
click at [426, 190] on span "10" at bounding box center [420, 190] width 26 height 26
type input "[DATE]"
click at [426, 190] on span "10" at bounding box center [420, 190] width 26 height 26
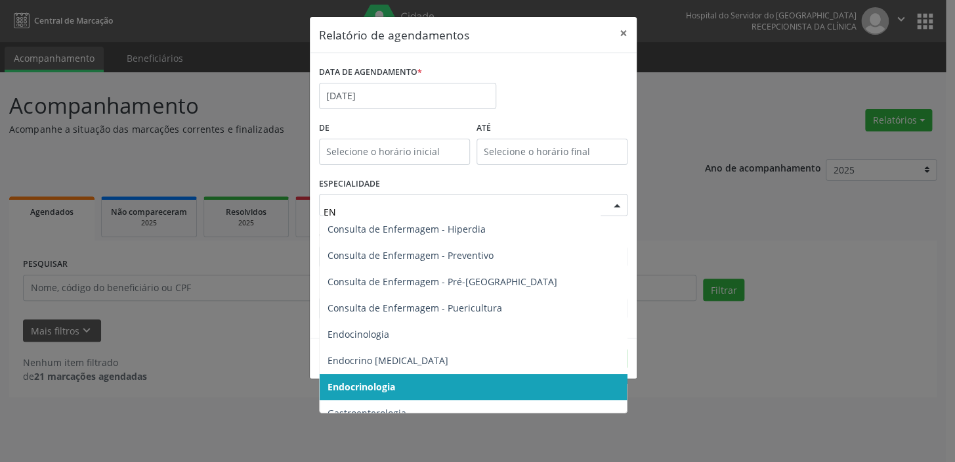
click at [353, 382] on span "Endocrinologia" at bounding box center [362, 386] width 68 height 12
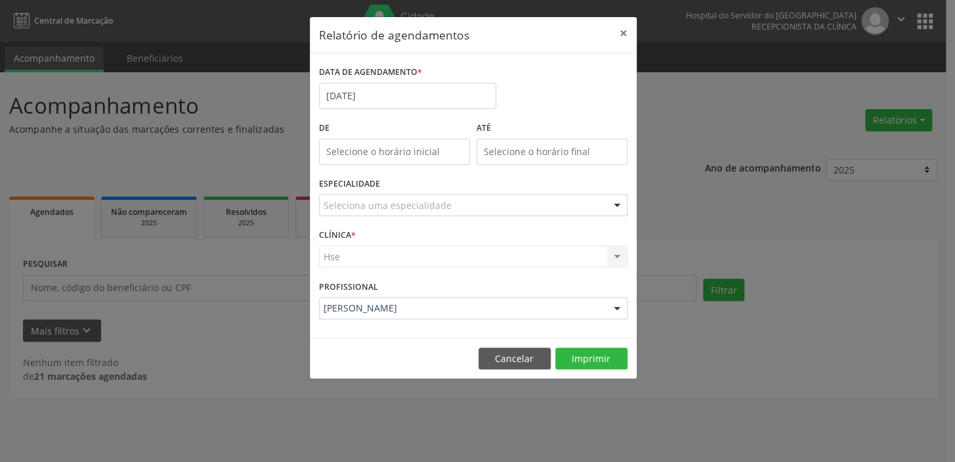
click at [353, 382] on div "Relatório de agendamentos × DATA DE AGENDAMENTO * [DATE] De ATÉ ESPECIALIDADE S…" at bounding box center [477, 231] width 955 height 462
click at [579, 355] on button "Imprimir" at bounding box center [592, 358] width 72 height 22
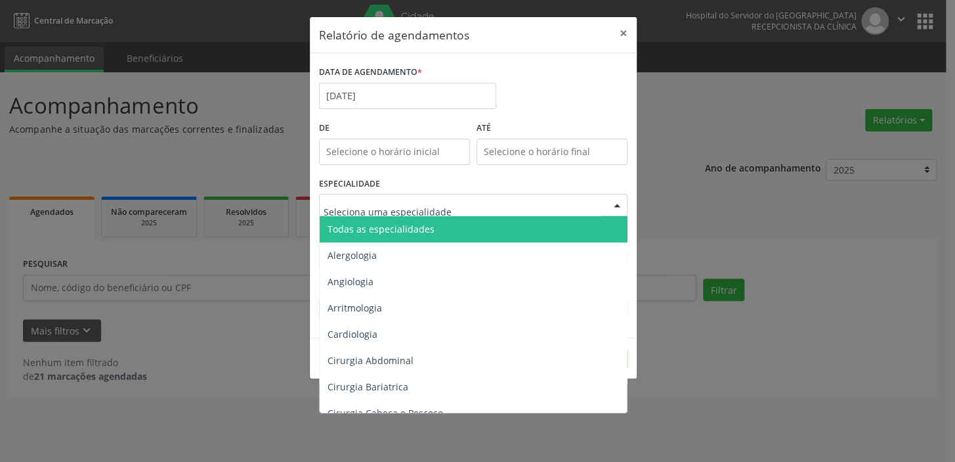
click at [371, 231] on span "Todas as especialidades" at bounding box center [381, 229] width 107 height 12
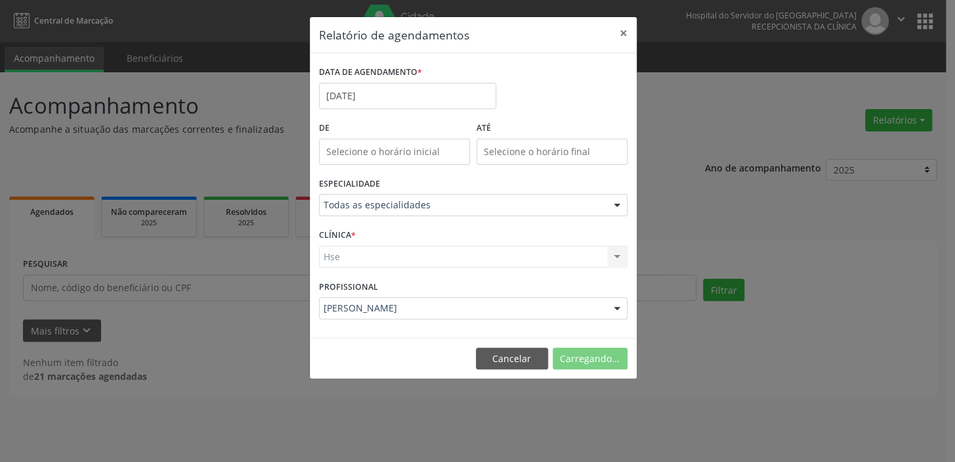
click at [371, 231] on form "DATA DE AGENDAMENTO * [DATE] De ATÉ ESPECIALIDADE Todas as especialidades Todas…" at bounding box center [473, 195] width 309 height 266
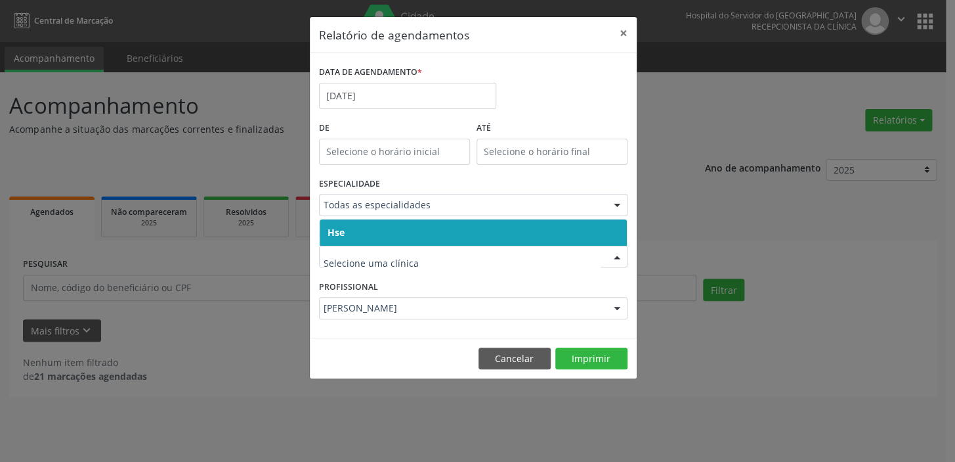
click at [392, 234] on span "Hse" at bounding box center [473, 232] width 307 height 26
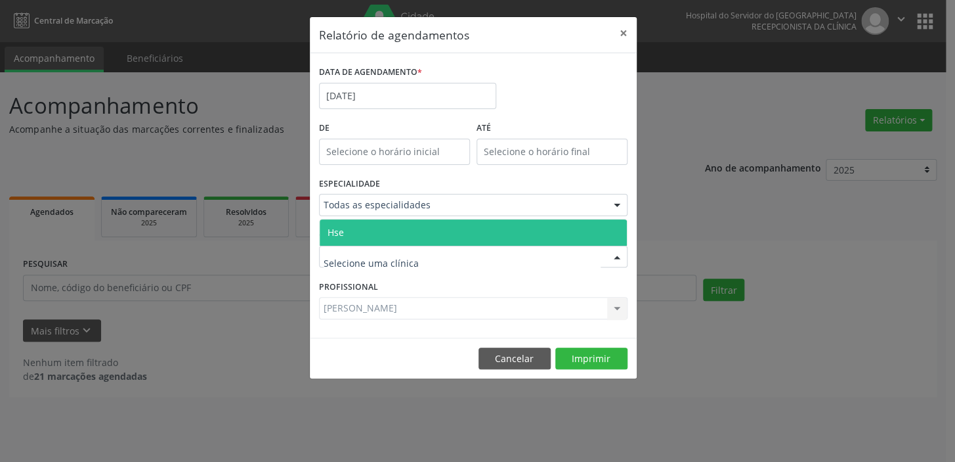
click at [381, 236] on span "Hse" at bounding box center [473, 232] width 307 height 26
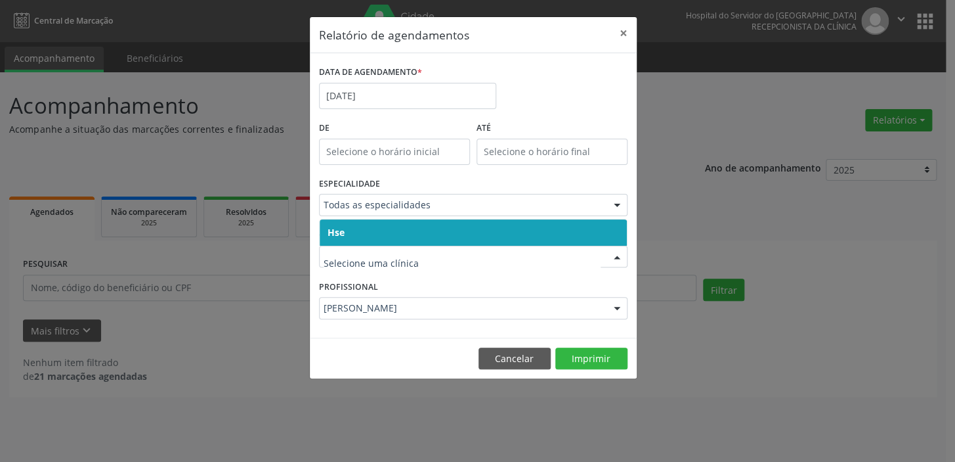
click at [371, 235] on span "Hse" at bounding box center [473, 232] width 307 height 26
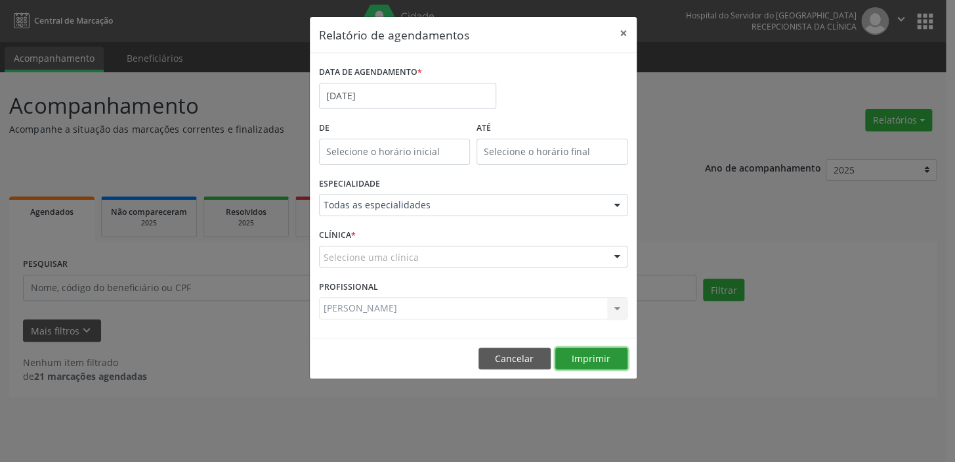
click at [573, 355] on button "Imprimir" at bounding box center [592, 358] width 72 height 22
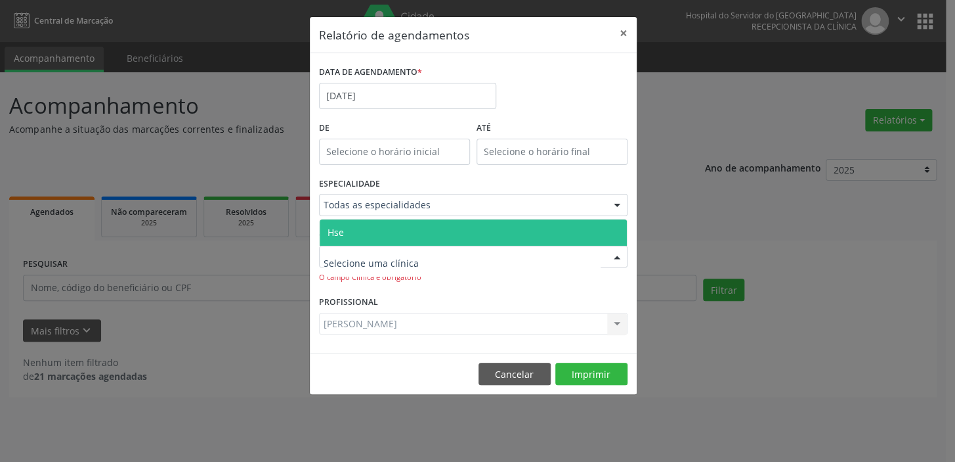
click at [370, 242] on span "Hse" at bounding box center [473, 232] width 307 height 26
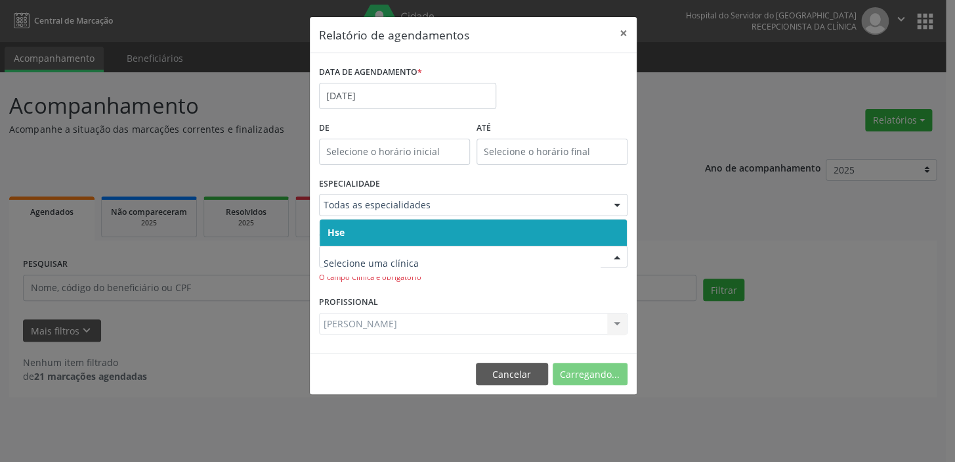
click at [370, 230] on span "Hse" at bounding box center [473, 232] width 307 height 26
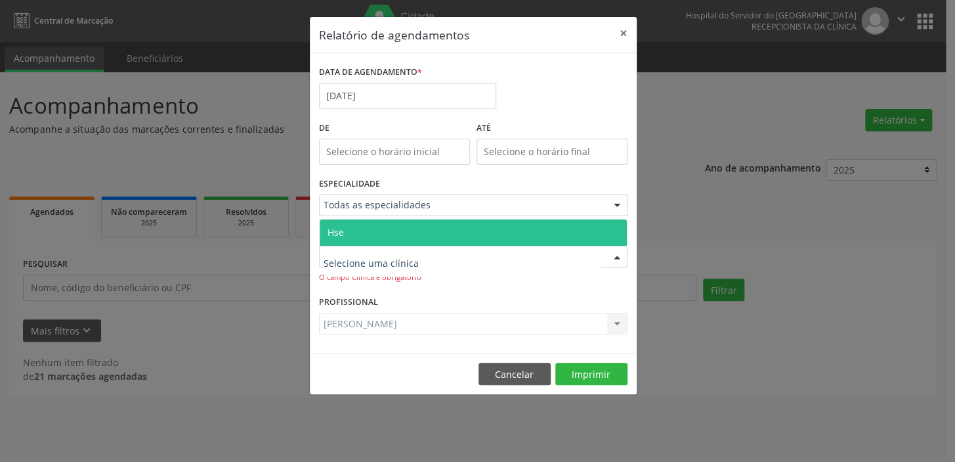
click at [368, 231] on span "Hse" at bounding box center [473, 232] width 307 height 26
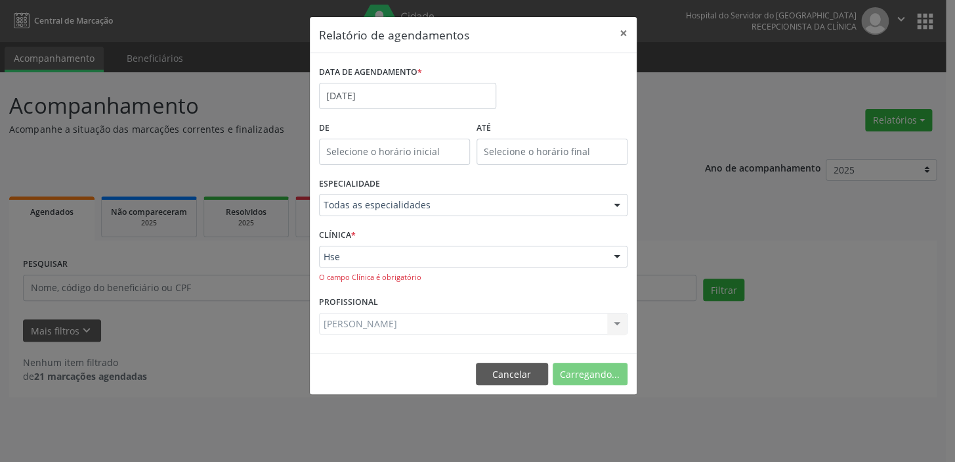
click at [389, 324] on div "[PERSON_NAME] Todos os profissionais [PERSON_NAME] Interaminense Junior [PERSON…" at bounding box center [473, 324] width 309 height 22
click at [577, 368] on button "Imprimir" at bounding box center [592, 373] width 72 height 22
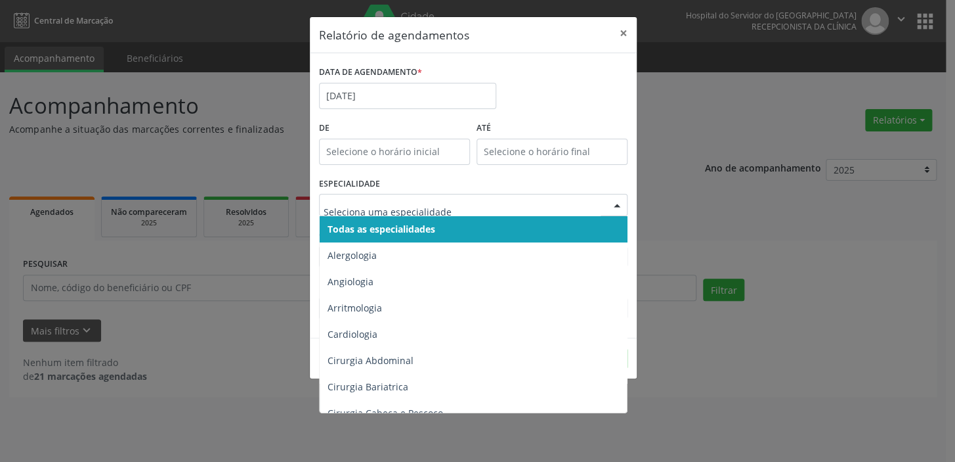
click at [381, 224] on span "Todas as especialidades" at bounding box center [382, 229] width 108 height 12
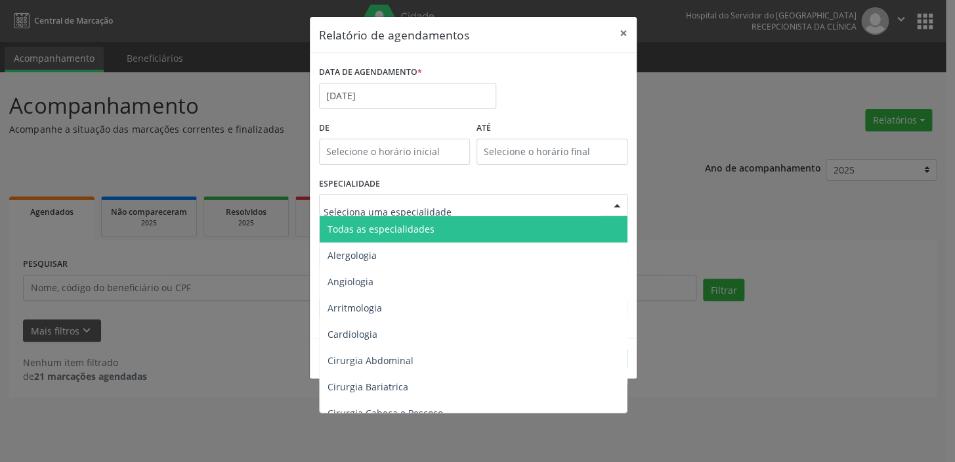
click at [379, 219] on span "Todas as especialidades" at bounding box center [474, 229] width 309 height 26
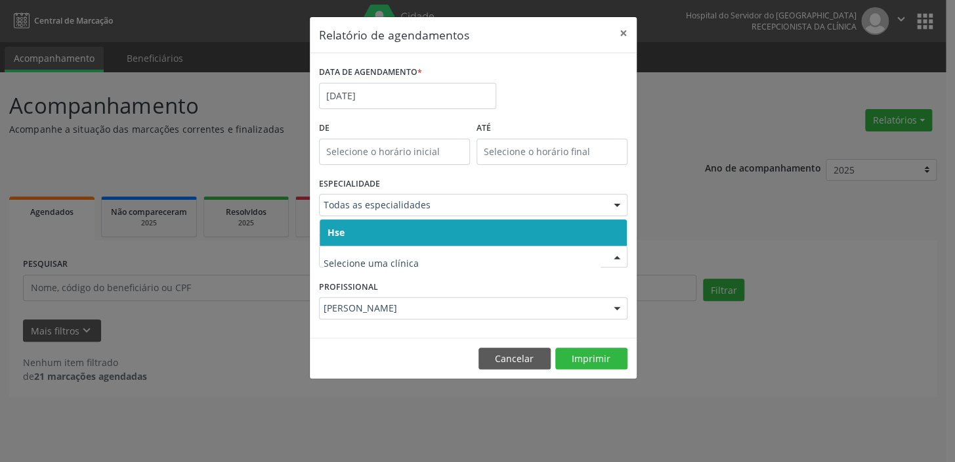
click at [388, 231] on span "Hse" at bounding box center [473, 232] width 307 height 26
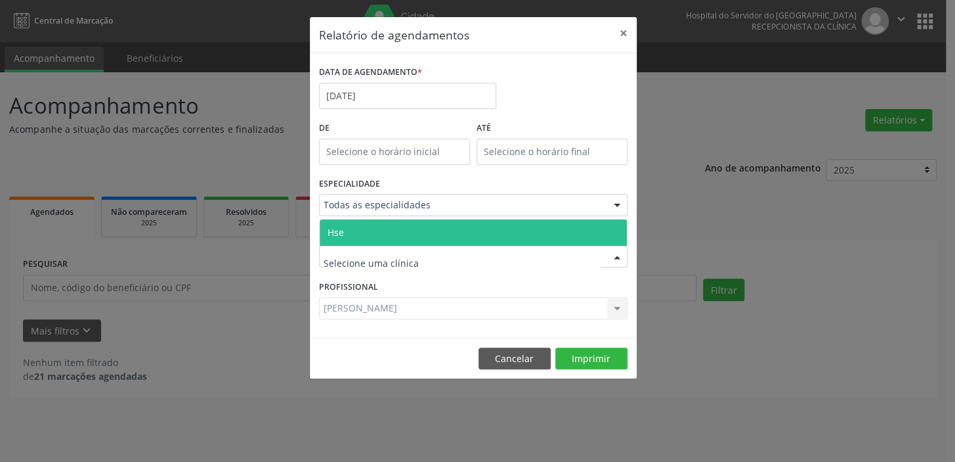
click at [387, 229] on span "Hse" at bounding box center [473, 232] width 307 height 26
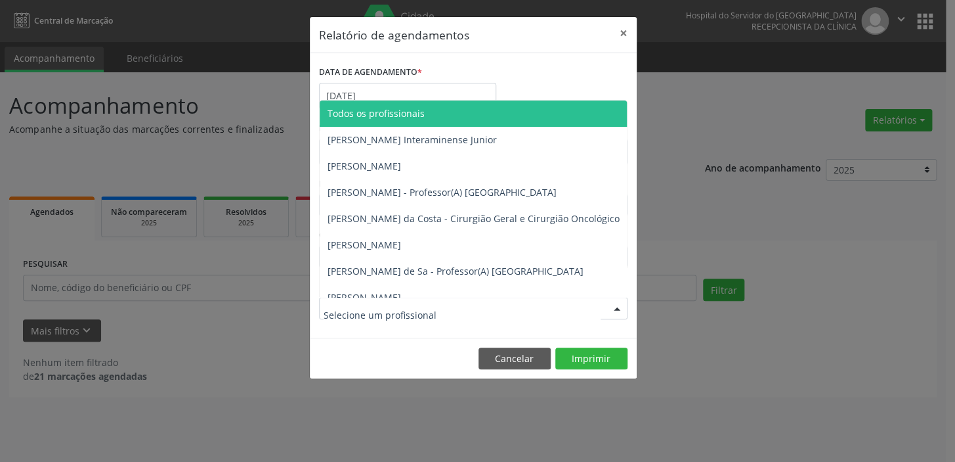
click at [422, 115] on span "Todos os profissionais" at bounding box center [376, 113] width 97 height 12
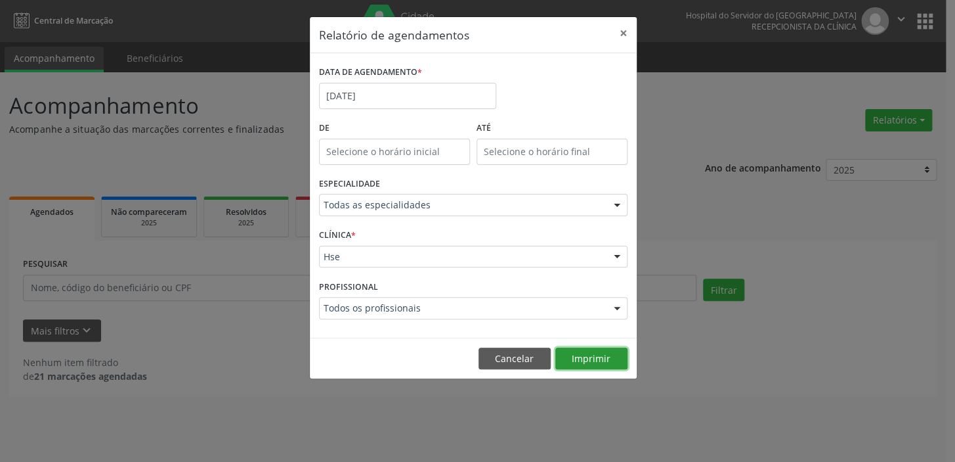
click at [576, 353] on button "Imprimir" at bounding box center [592, 358] width 72 height 22
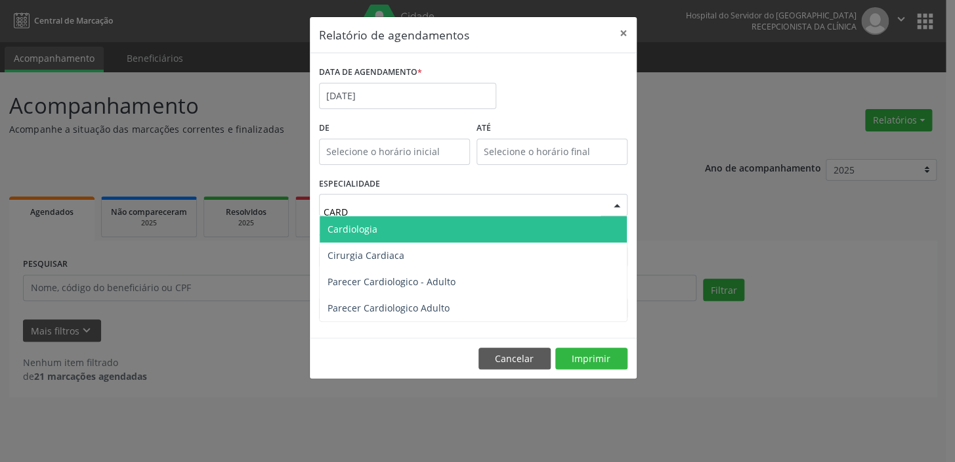
type input "CARDI"
click at [402, 228] on span "Cardiologia" at bounding box center [473, 229] width 307 height 26
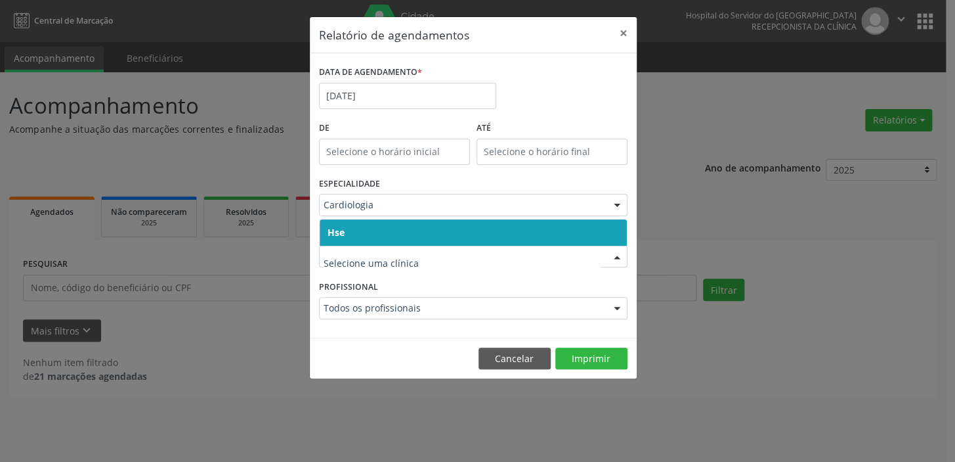
click at [362, 231] on span "Hse" at bounding box center [473, 232] width 307 height 26
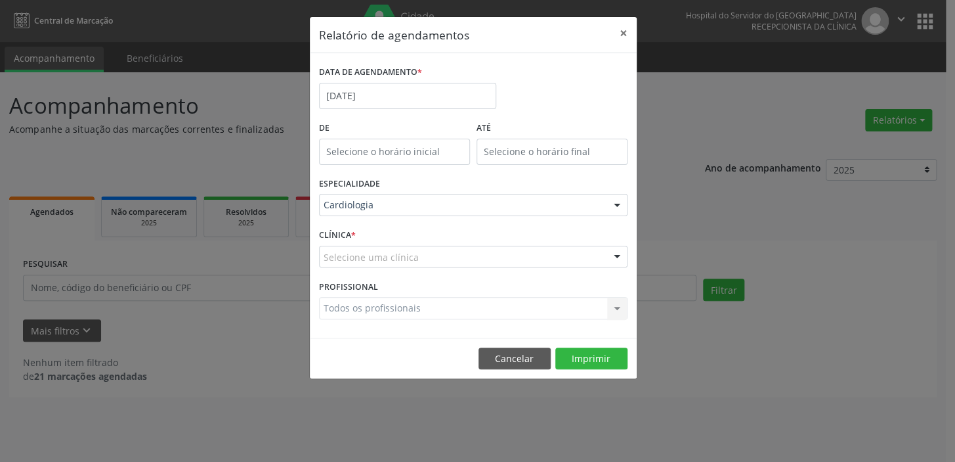
click at [362, 231] on div "CLÍNICA * Selecione uma clínica Hse Nenhum resultado encontrado para: " " Não h…" at bounding box center [473, 250] width 315 height 51
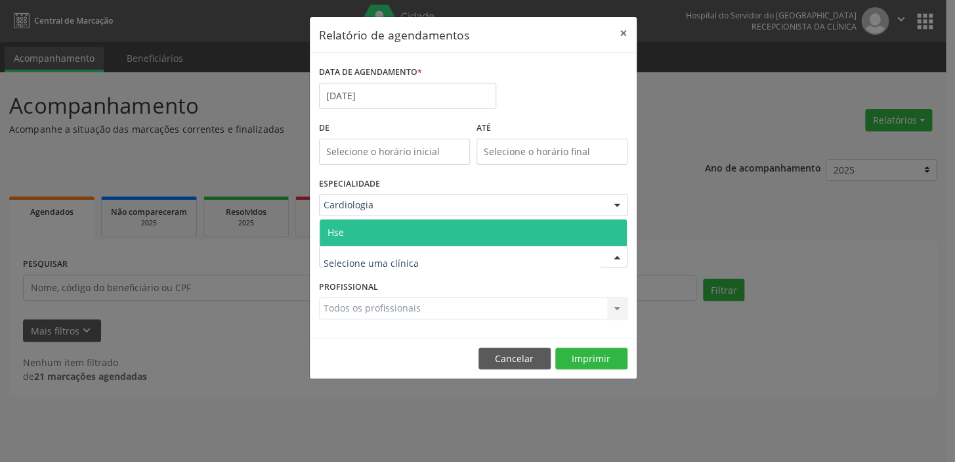
click at [340, 229] on span "Hse" at bounding box center [336, 232] width 16 height 12
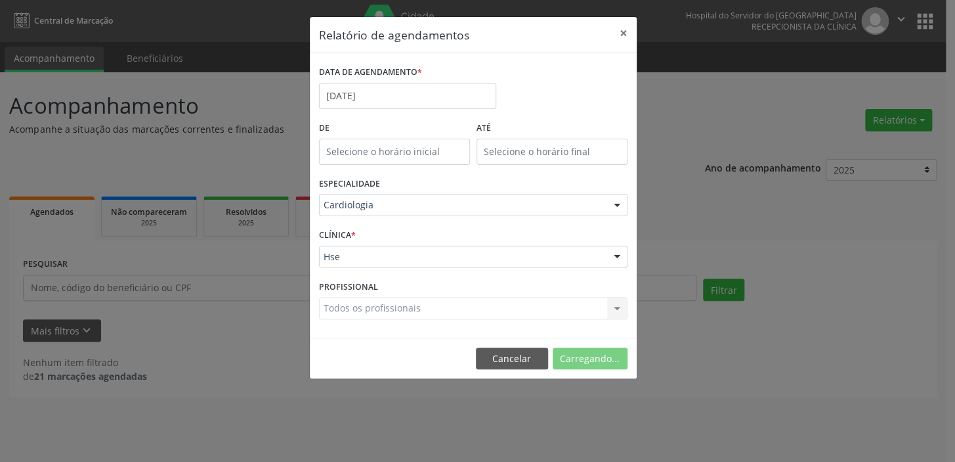
click at [340, 229] on div "CLÍNICA * Hse Hse Nenhum resultado encontrado para: " " Não há nenhuma opção pa…" at bounding box center [473, 250] width 315 height 51
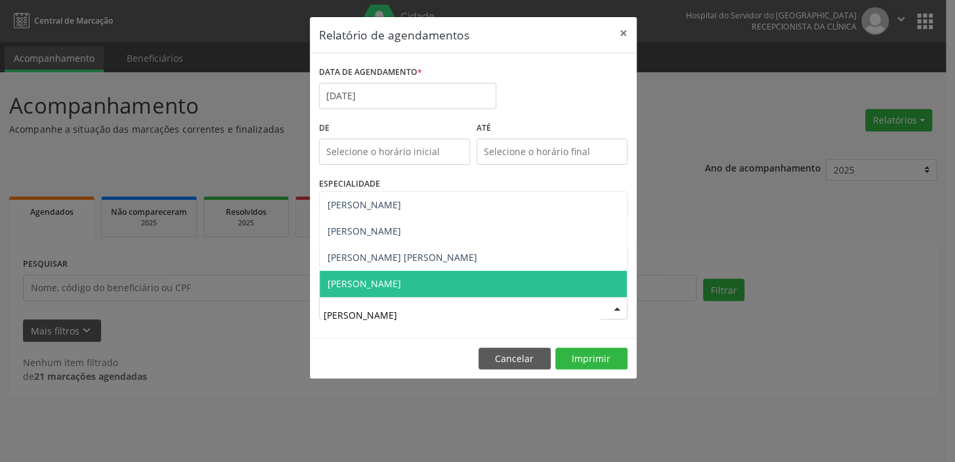
click at [431, 284] on span "[PERSON_NAME]" at bounding box center [473, 284] width 307 height 26
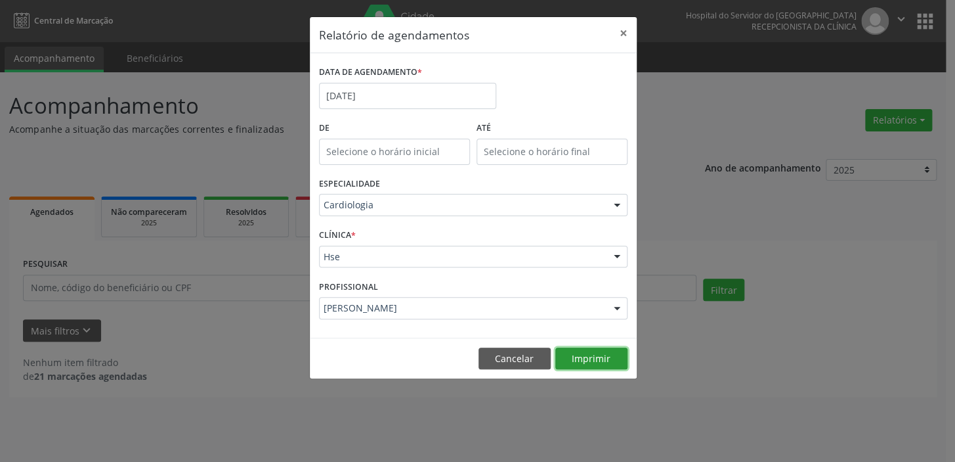
click at [598, 353] on button "Imprimir" at bounding box center [592, 358] width 72 height 22
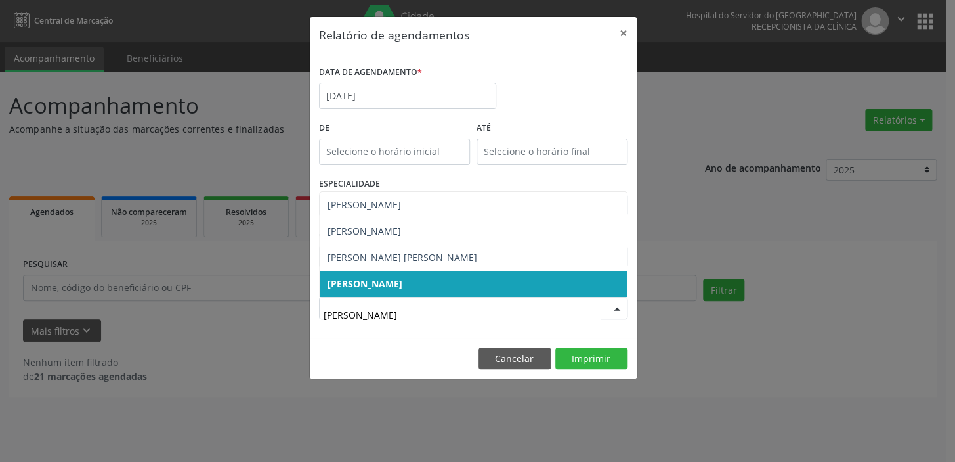
type input "[PERSON_NAME]"
click at [431, 280] on span "[PERSON_NAME]" at bounding box center [473, 284] width 307 height 26
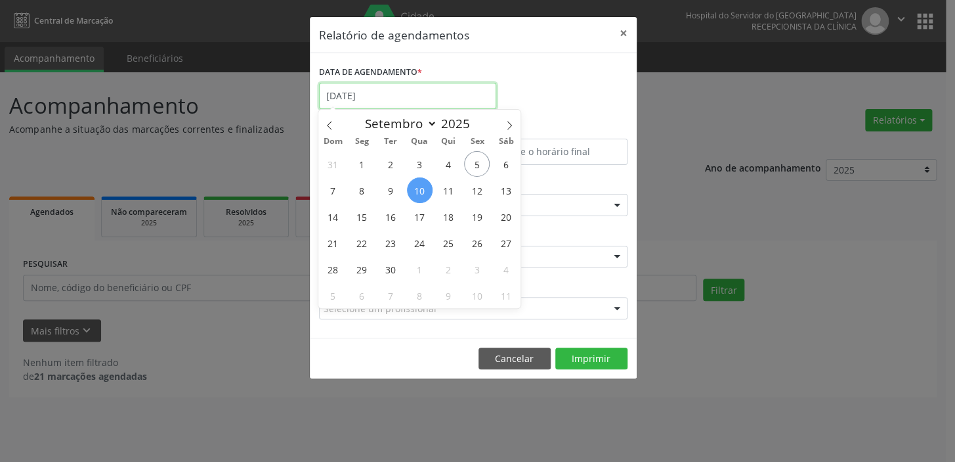
click at [382, 99] on input "[DATE]" at bounding box center [407, 96] width 177 height 26
click at [452, 191] on span "11" at bounding box center [449, 190] width 26 height 26
type input "[DATE]"
click at [452, 191] on span "11" at bounding box center [449, 190] width 26 height 26
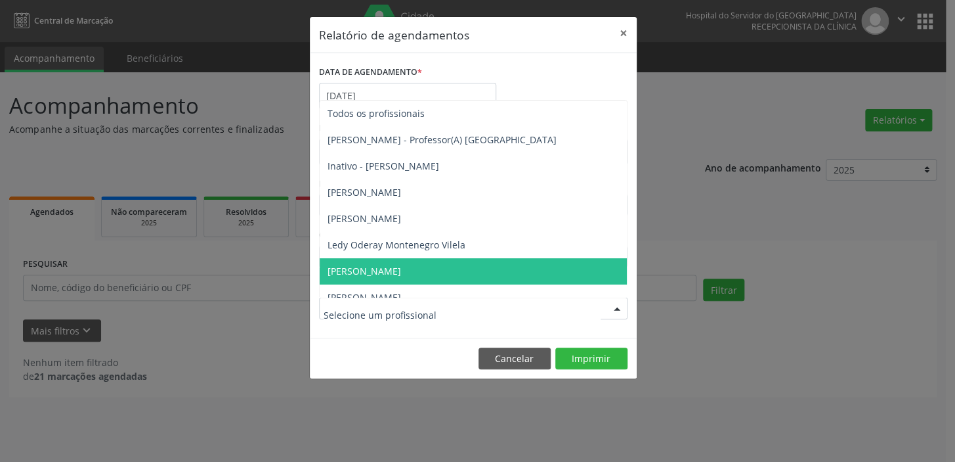
click at [600, 309] on div at bounding box center [473, 308] width 309 height 22
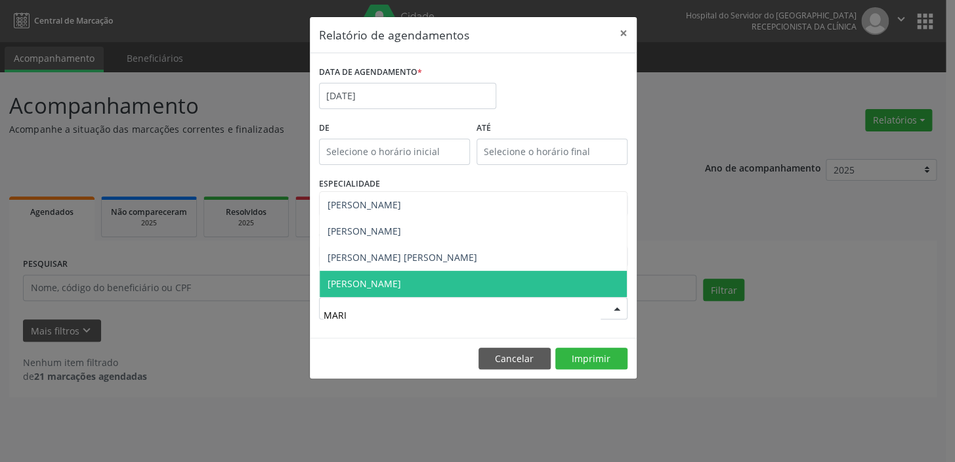
type input "[PERSON_NAME]"
click at [401, 283] on span "[PERSON_NAME]" at bounding box center [365, 283] width 74 height 12
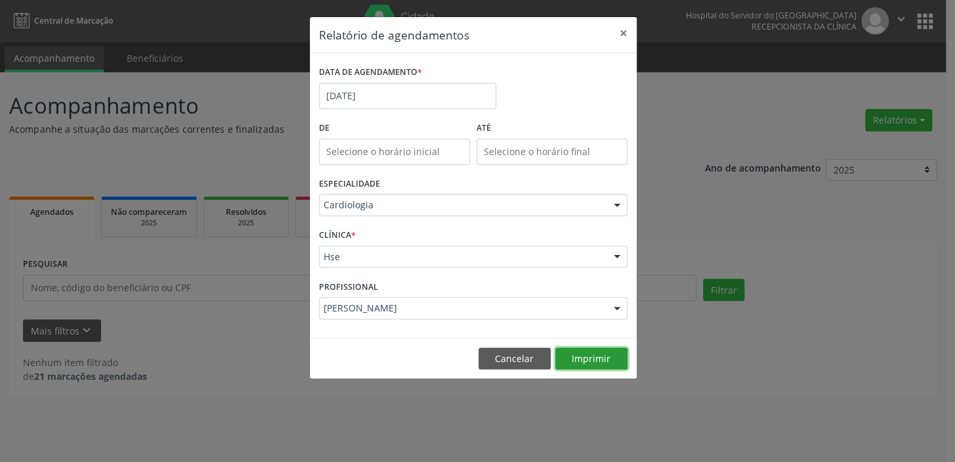
click at [588, 355] on button "Imprimir" at bounding box center [592, 358] width 72 height 22
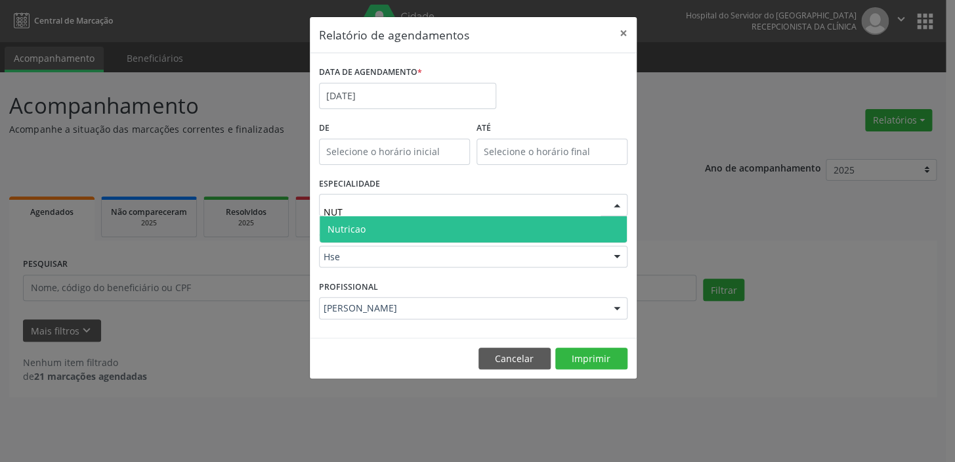
type input "NUTR"
click at [427, 227] on span "Nutricao" at bounding box center [473, 229] width 307 height 26
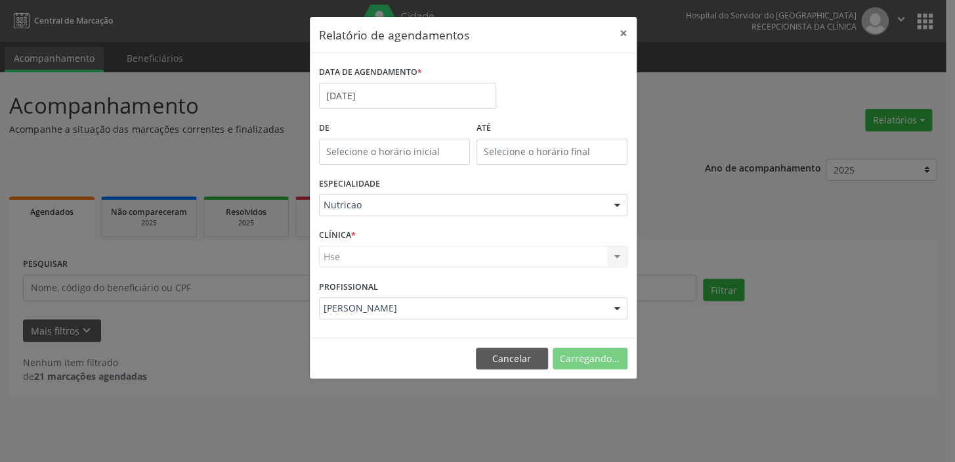
click at [387, 259] on div "Hse Hse Nenhum resultado encontrado para: " " Não há nenhuma opção para ser exi…" at bounding box center [473, 257] width 309 height 22
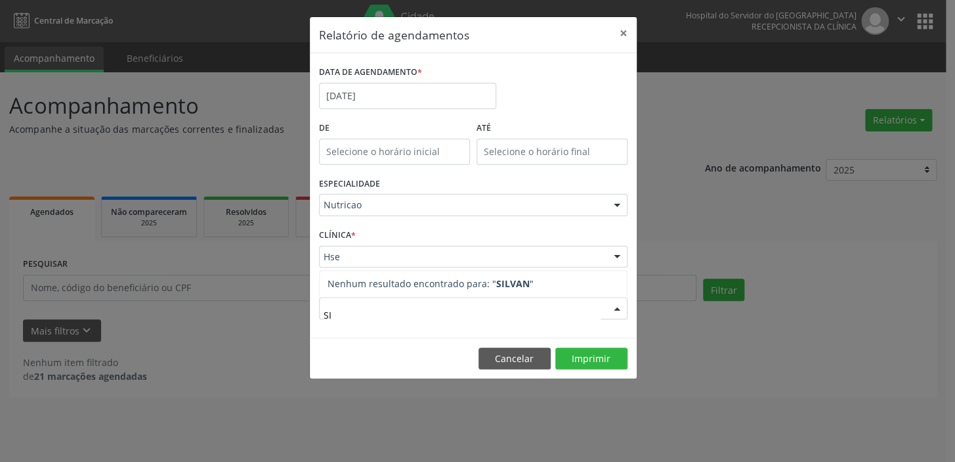
type input "S"
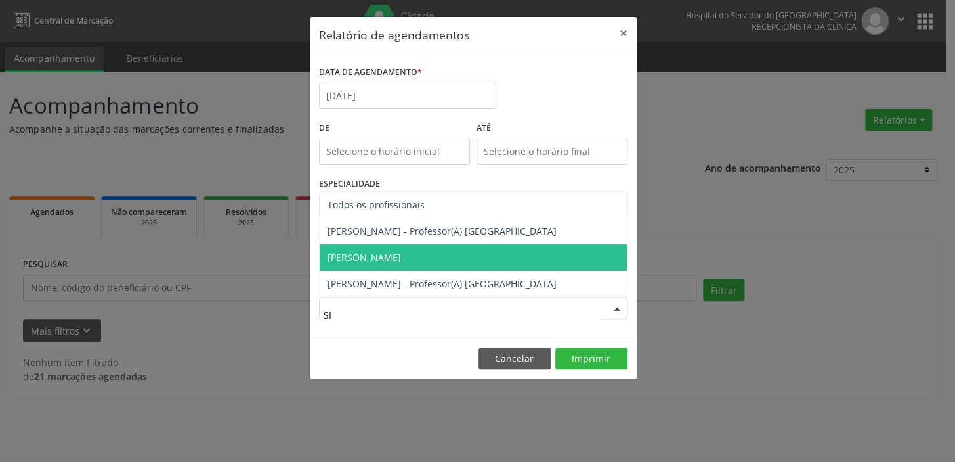
type input "SIL"
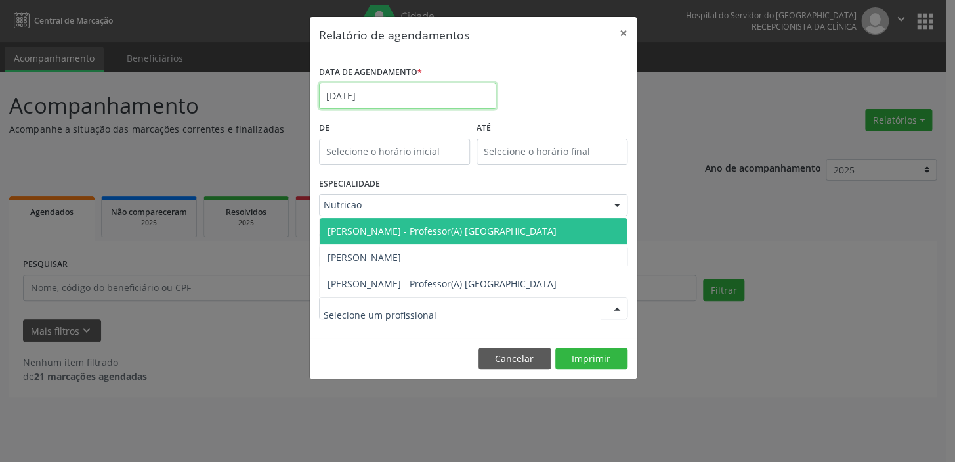
click at [386, 90] on input "[DATE]" at bounding box center [407, 96] width 177 height 26
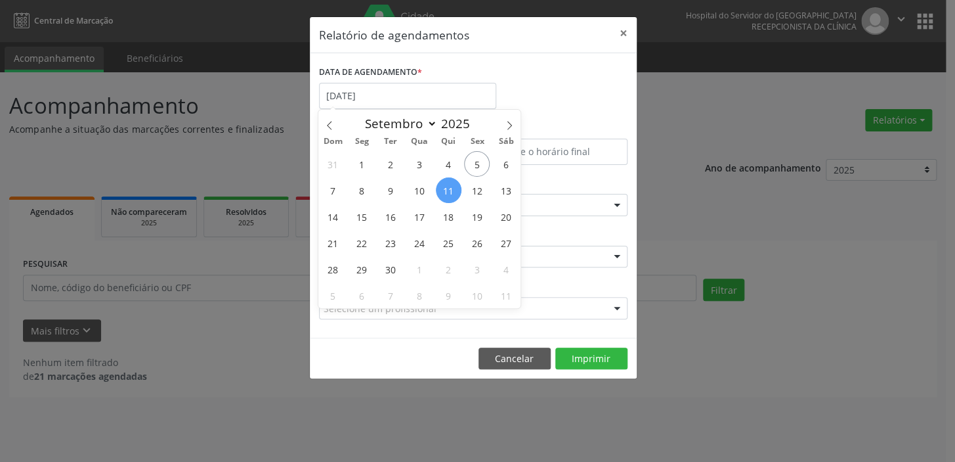
click at [447, 187] on span "11" at bounding box center [449, 190] width 26 height 26
type input "[DATE]"
click at [447, 187] on span "11" at bounding box center [449, 190] width 26 height 26
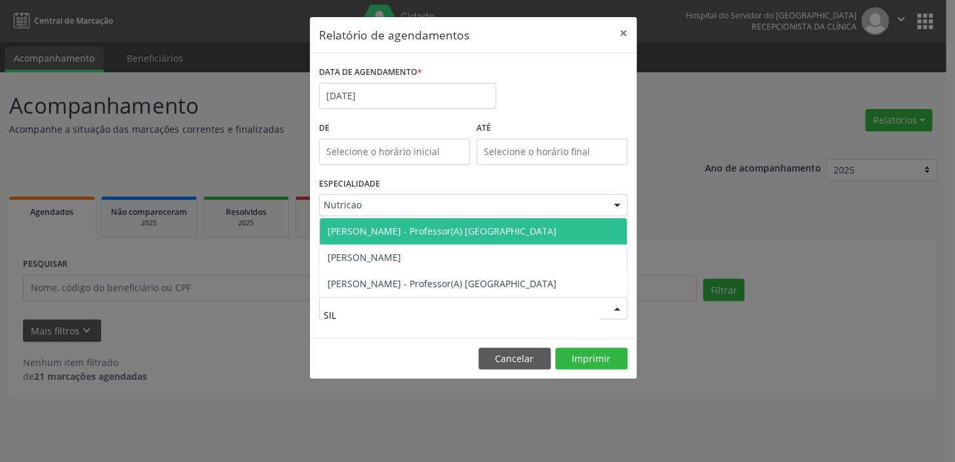
type input "SILV"
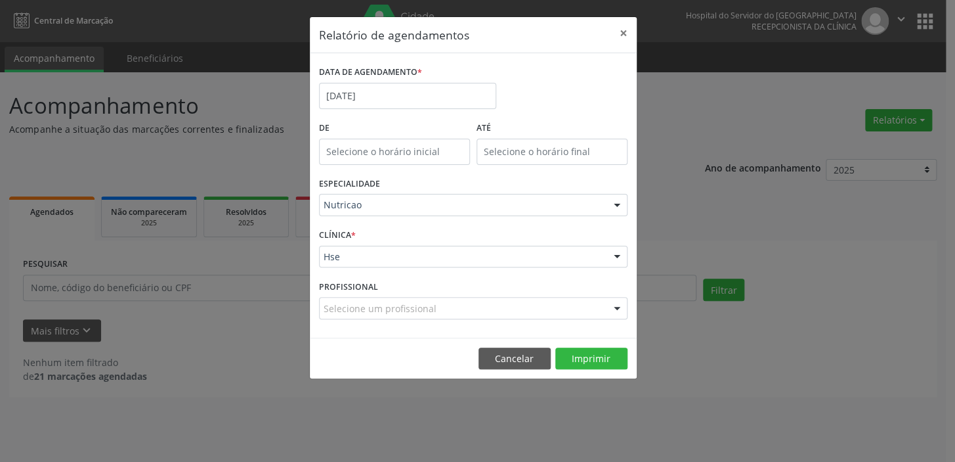
drag, startPoint x: 767, startPoint y: 192, endPoint x: 767, endPoint y: 217, distance: 25.0
click at [767, 200] on div "Relatório de agendamentos × DATA DE AGENDAMENTO * [DATE] De ATÉ ESPECIALIDADE N…" at bounding box center [477, 231] width 955 height 462
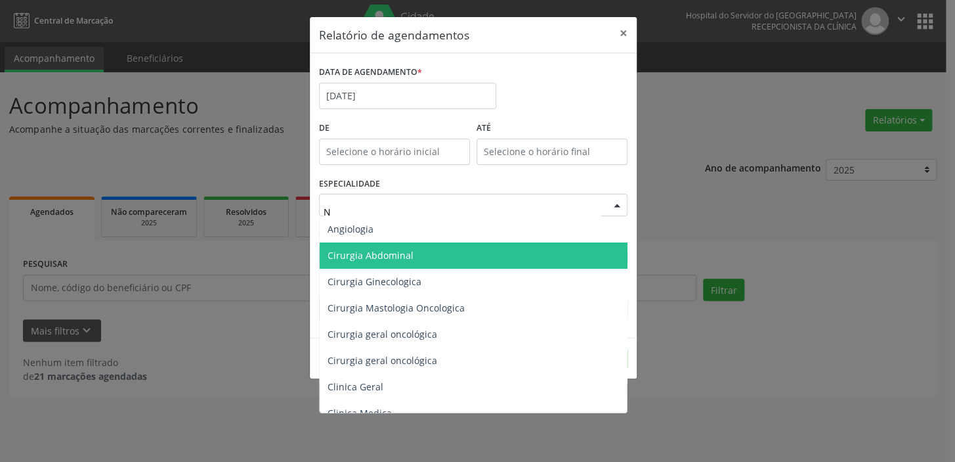
type input "NU"
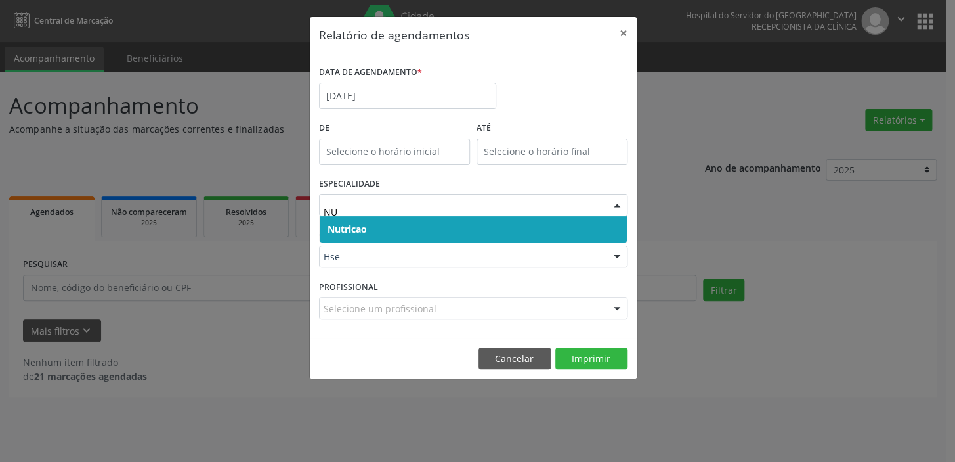
click at [410, 229] on span "Nutricao" at bounding box center [473, 229] width 307 height 26
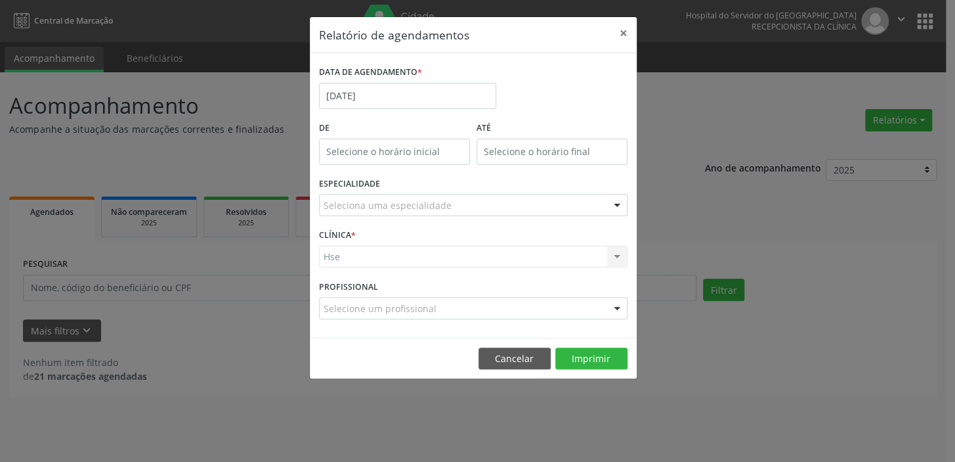
click at [409, 256] on div "Hse Hse Nenhum resultado encontrado para: " " Não há nenhuma opção para ser exi…" at bounding box center [473, 257] width 309 height 22
click at [413, 251] on div "Hse Hse Nenhum resultado encontrado para: " " Não há nenhuma opção para ser exi…" at bounding box center [473, 257] width 309 height 22
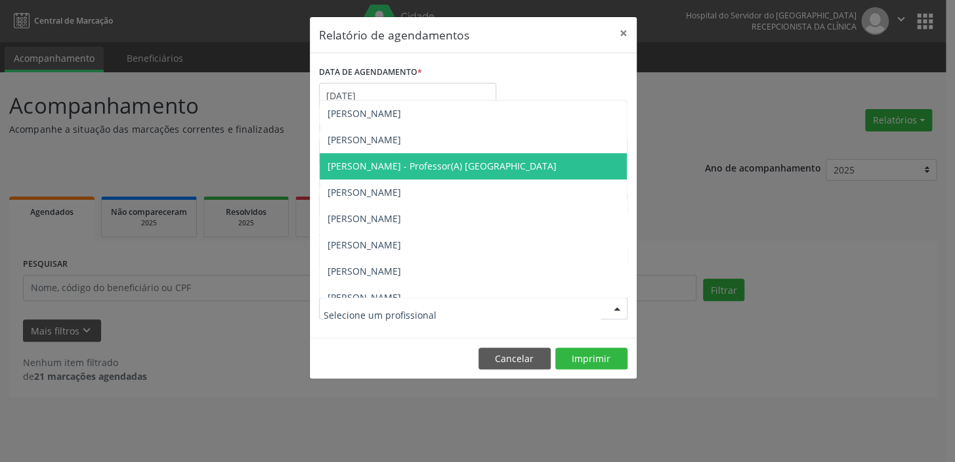
scroll to position [276, 0]
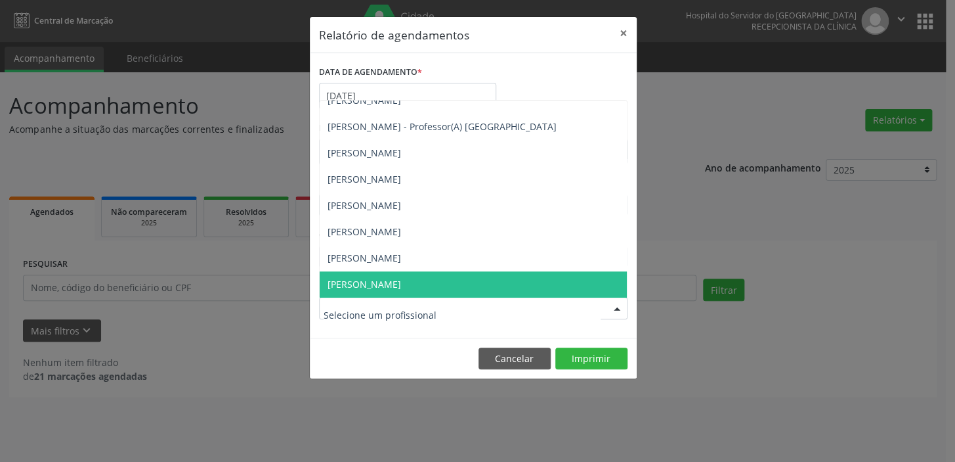
click at [727, 429] on div "Relatório de agendamentos × DATA DE AGENDAMENTO * [DATE] De ATÉ ESPECIALIDADE S…" at bounding box center [477, 231] width 955 height 462
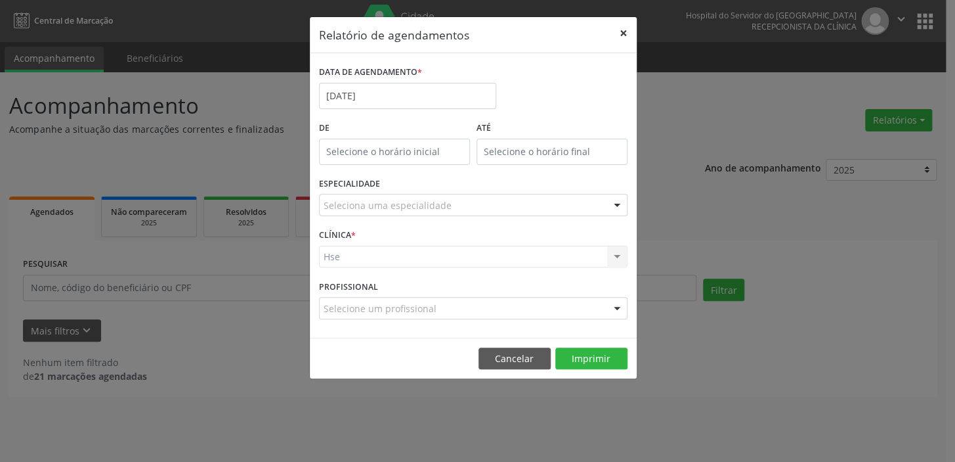
click at [622, 29] on button "×" at bounding box center [624, 33] width 26 height 32
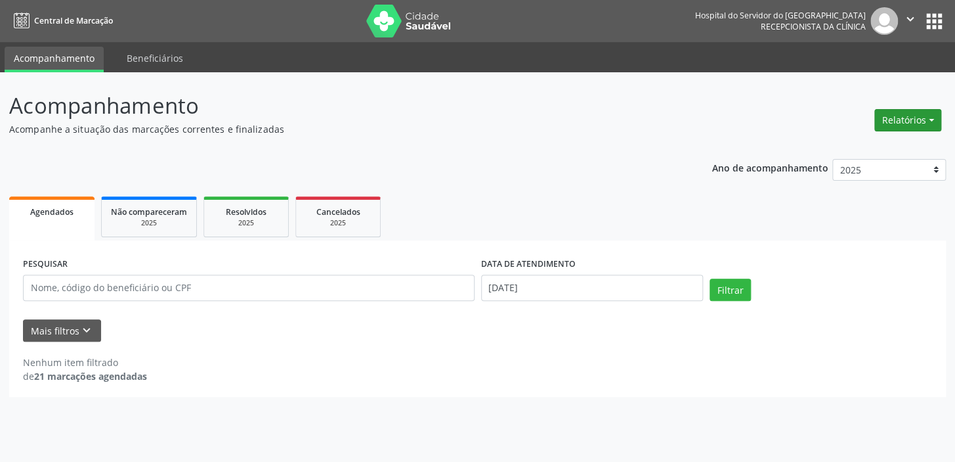
click at [906, 117] on button "Relatórios" at bounding box center [908, 120] width 67 height 22
click at [861, 144] on link "Agendamentos" at bounding box center [871, 148] width 141 height 18
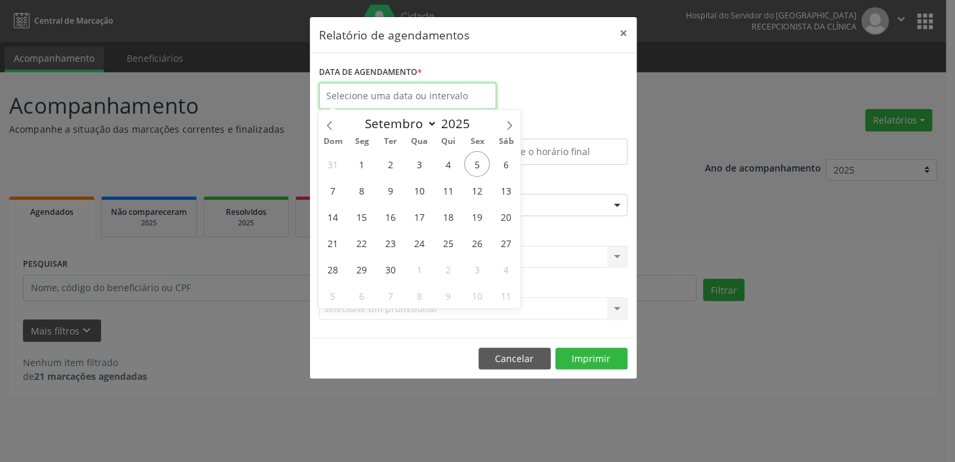
click at [345, 93] on input "text" at bounding box center [407, 96] width 177 height 26
click at [446, 187] on span "11" at bounding box center [449, 190] width 26 height 26
type input "[DATE]"
click at [446, 187] on span "11" at bounding box center [449, 190] width 26 height 26
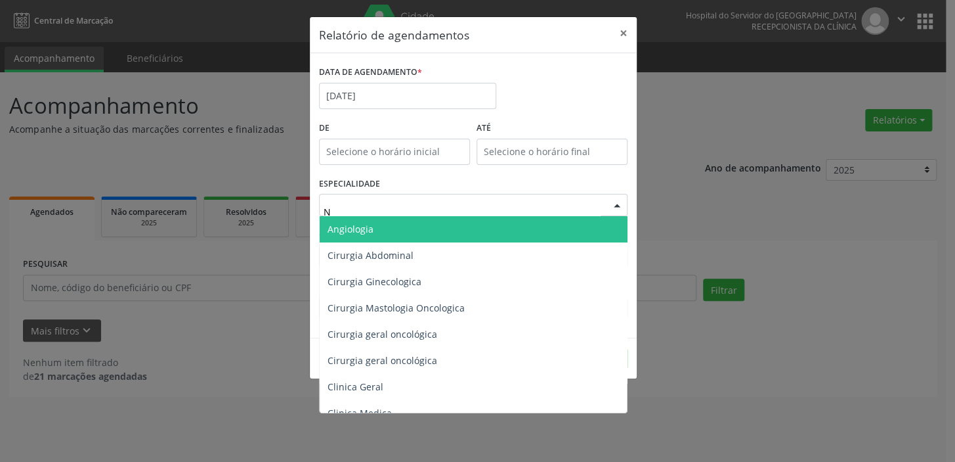
type input "NU"
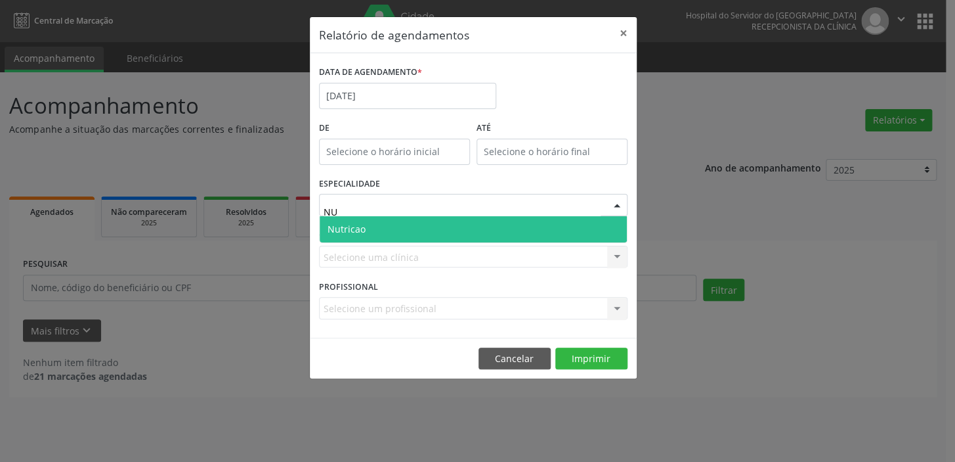
click at [355, 227] on span "Nutricao" at bounding box center [347, 229] width 38 height 12
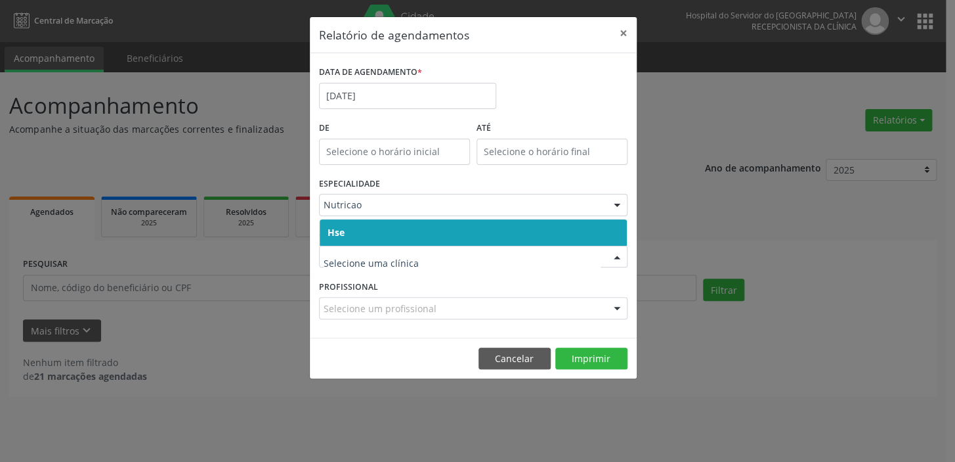
click at [389, 231] on span "Hse" at bounding box center [473, 232] width 307 height 26
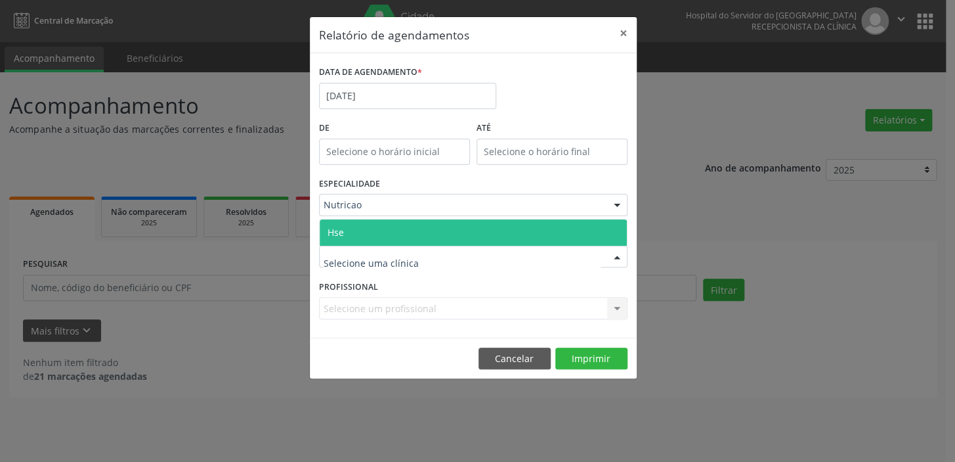
click at [394, 228] on span "Hse" at bounding box center [473, 232] width 307 height 26
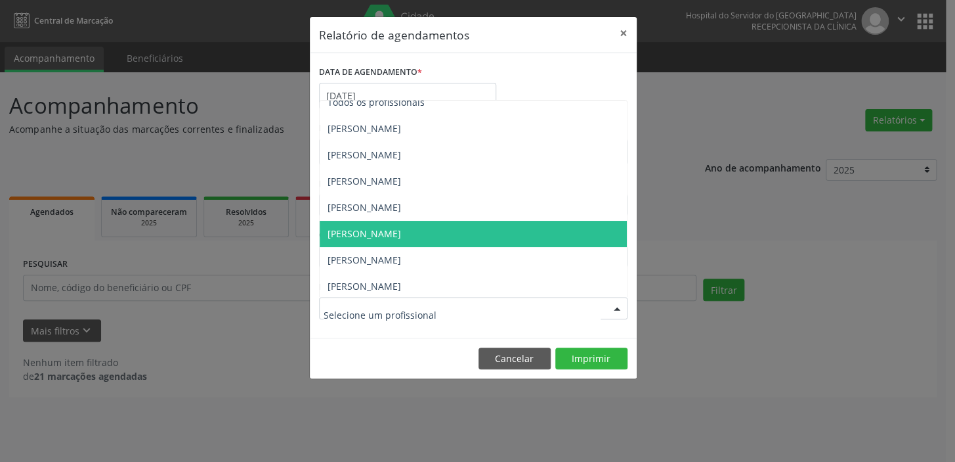
scroll to position [13, 0]
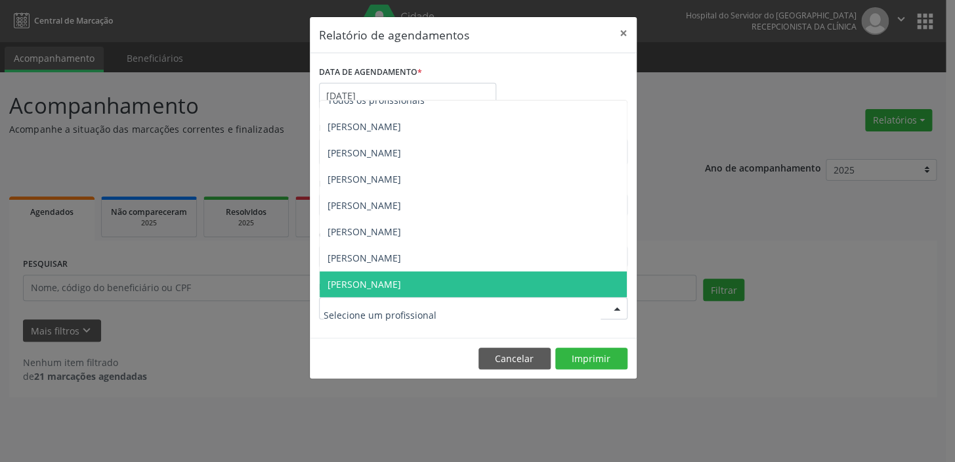
click at [370, 278] on span "[PERSON_NAME]" at bounding box center [365, 284] width 74 height 12
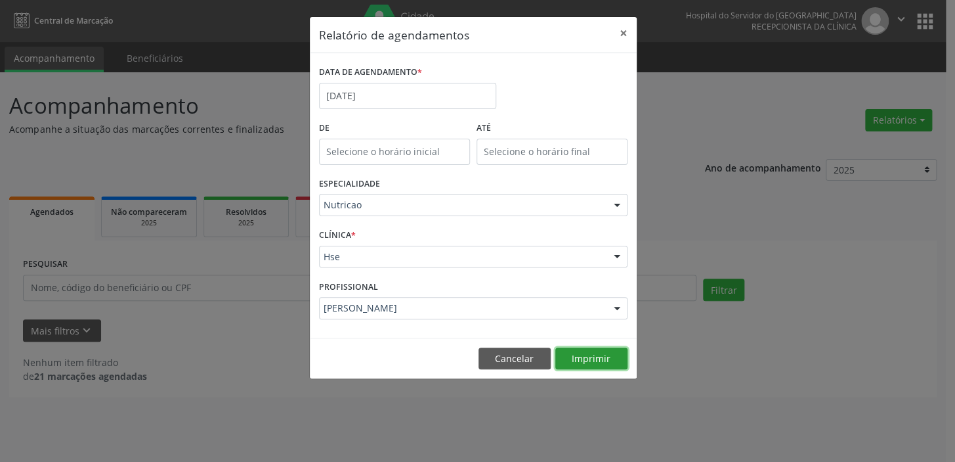
click at [586, 355] on button "Imprimir" at bounding box center [592, 358] width 72 height 22
click at [390, 93] on input "[DATE]" at bounding box center [407, 96] width 177 height 26
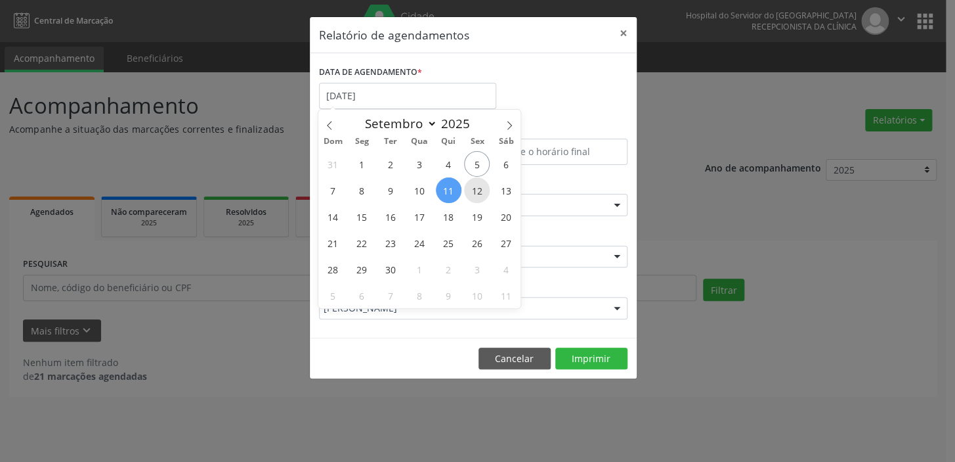
click at [479, 192] on span "12" at bounding box center [477, 190] width 26 height 26
type input "[DATE]"
click at [479, 192] on span "12" at bounding box center [477, 190] width 26 height 26
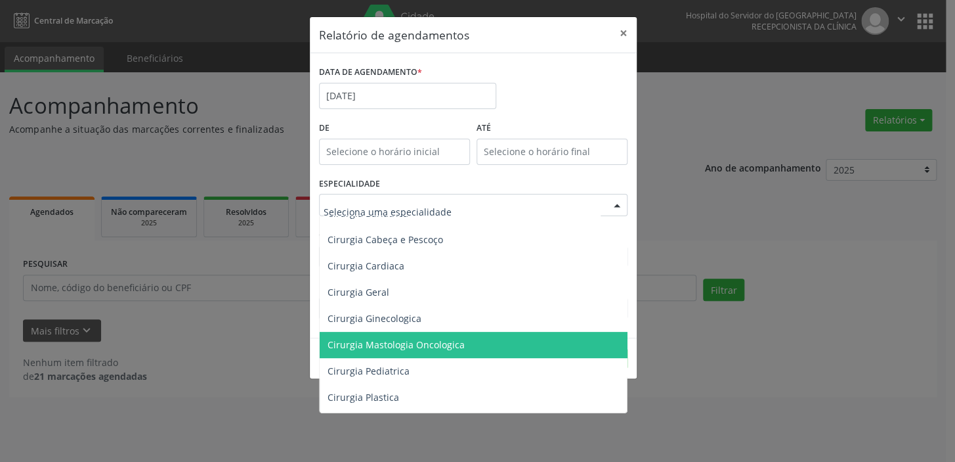
scroll to position [179, 0]
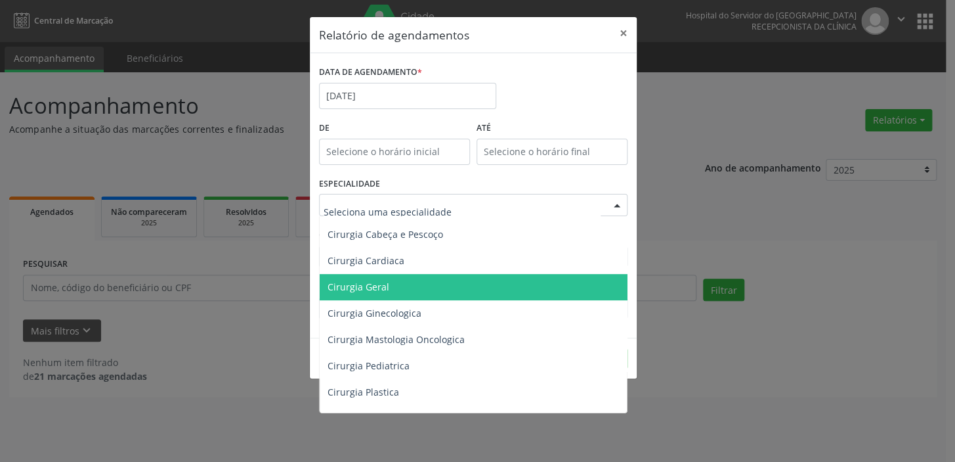
click at [402, 286] on span "Cirurgia Geral" at bounding box center [474, 287] width 309 height 26
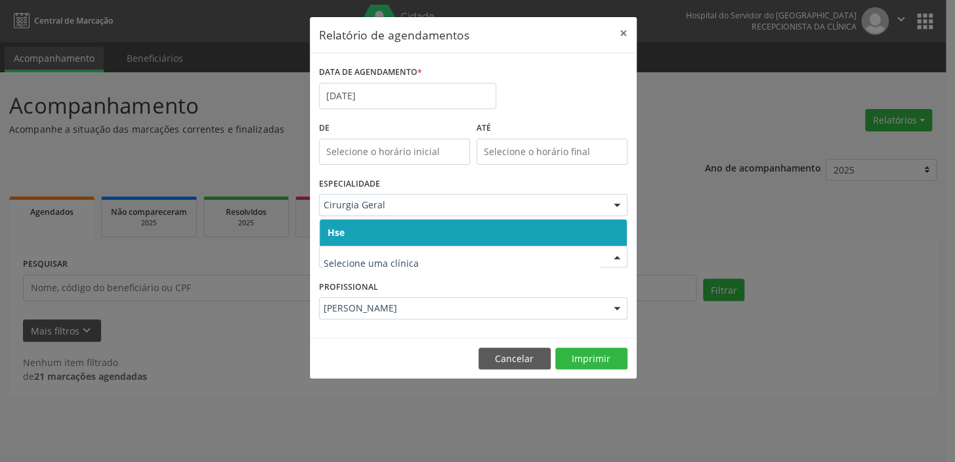
click at [340, 227] on span "Hse" at bounding box center [336, 232] width 17 height 12
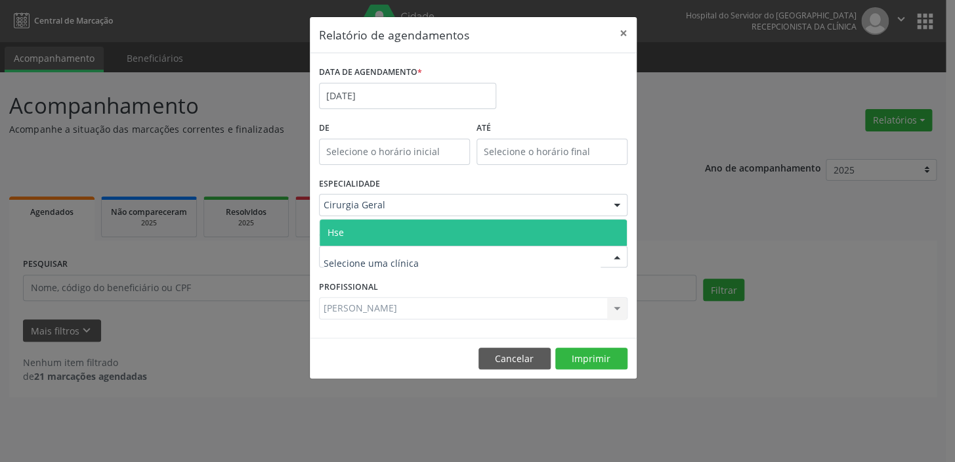
click at [340, 231] on span "Hse" at bounding box center [336, 232] width 16 height 12
click at [349, 230] on span "Hse" at bounding box center [473, 232] width 307 height 26
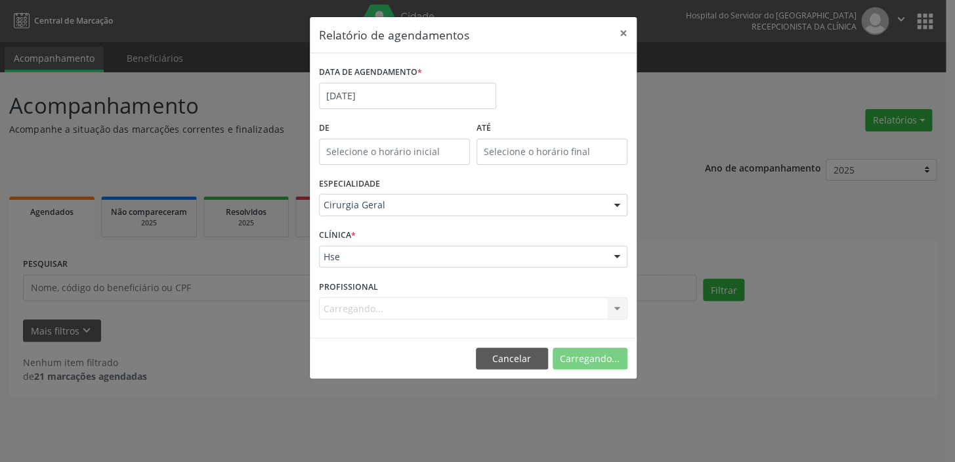
click at [349, 230] on div "CLÍNICA * Hse Hse Nenhum resultado encontrado para: " " Não há nenhuma opção pa…" at bounding box center [473, 250] width 315 height 51
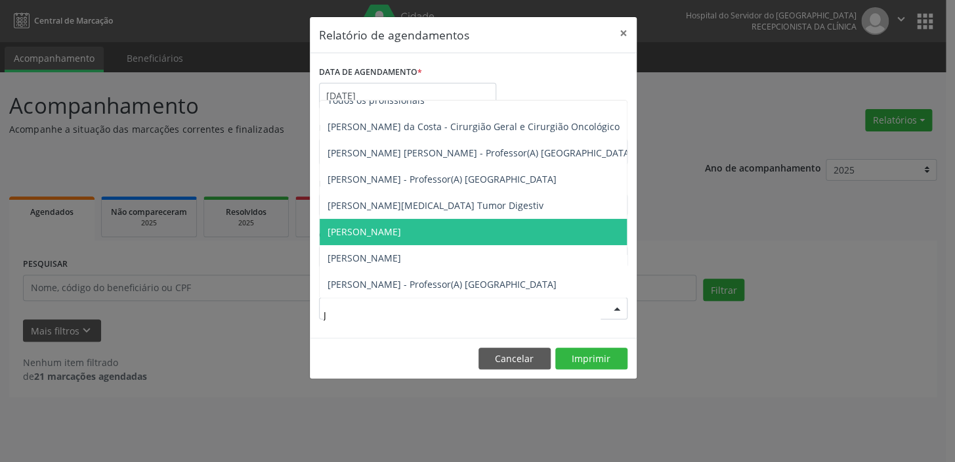
scroll to position [0, 0]
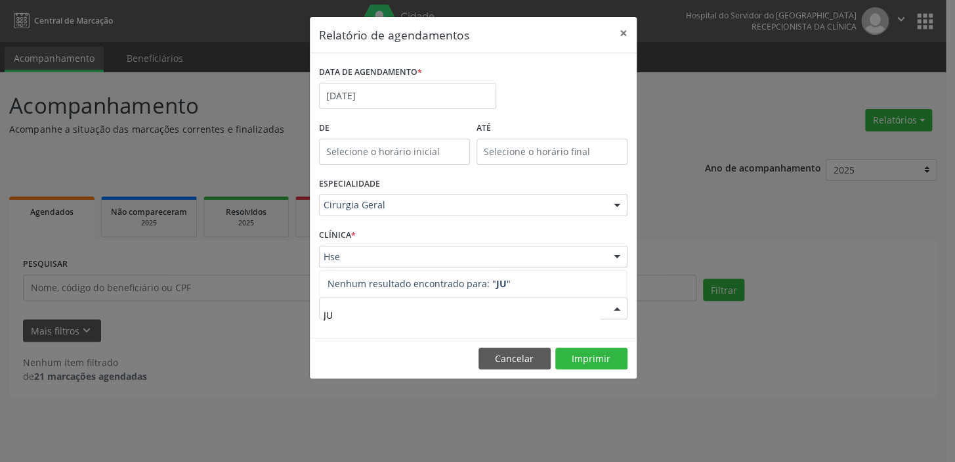
type input "J"
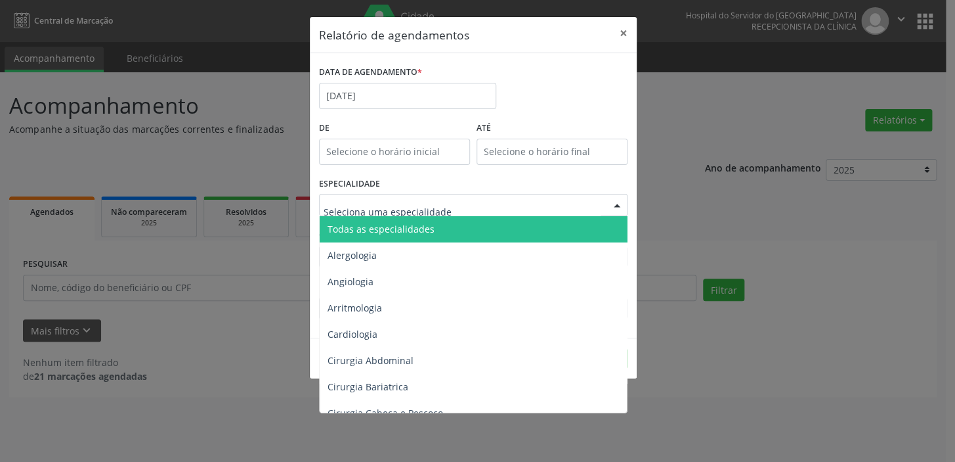
click at [424, 227] on span "Todas as especialidades" at bounding box center [381, 229] width 107 height 12
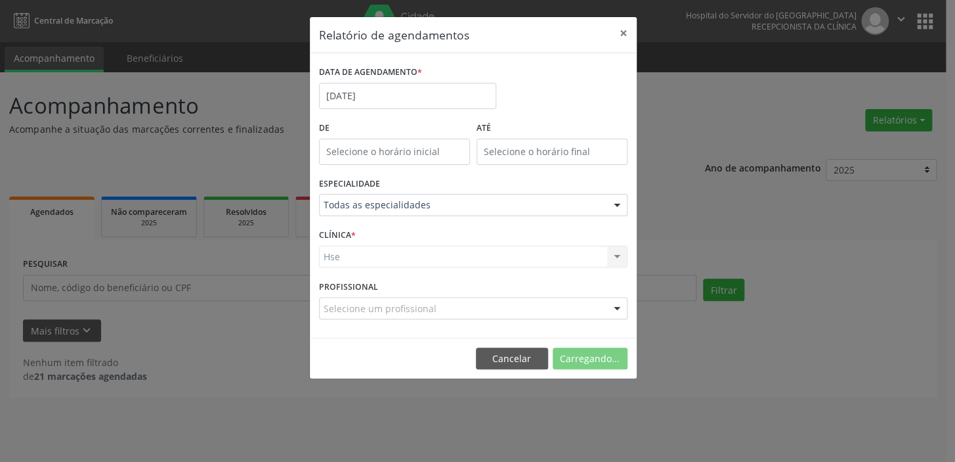
click at [386, 259] on div "Hse Hse Nenhum resultado encontrado para: " " Não há nenhuma opção para ser exi…" at bounding box center [473, 257] width 309 height 22
click at [598, 361] on button "Imprimir" at bounding box center [592, 358] width 72 height 22
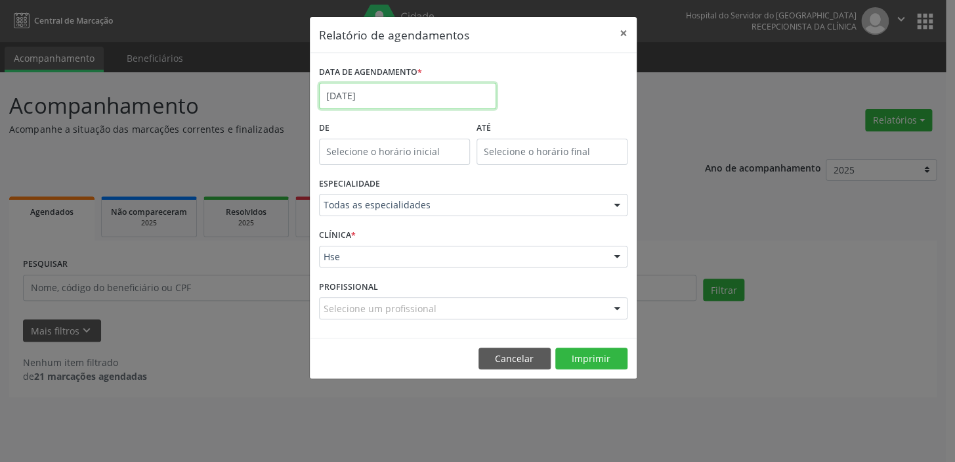
click at [389, 98] on input "[DATE]" at bounding box center [407, 96] width 177 height 26
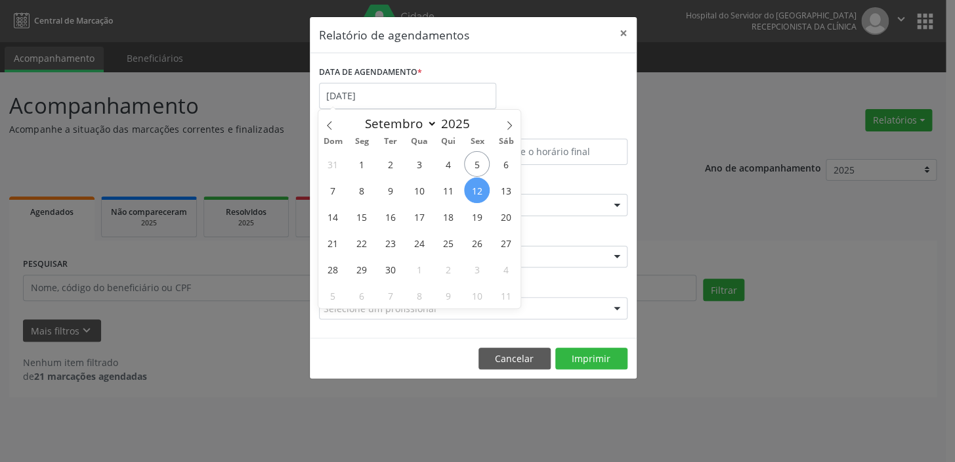
click at [474, 197] on span "12" at bounding box center [477, 190] width 26 height 26
type input "[DATE]"
click at [475, 192] on span "12" at bounding box center [477, 190] width 26 height 26
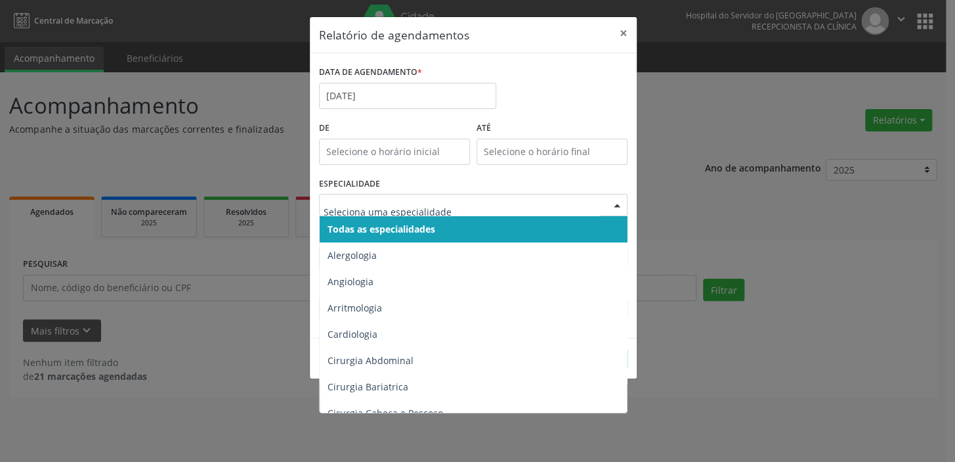
click at [382, 225] on span "Todas as especialidades" at bounding box center [382, 229] width 108 height 12
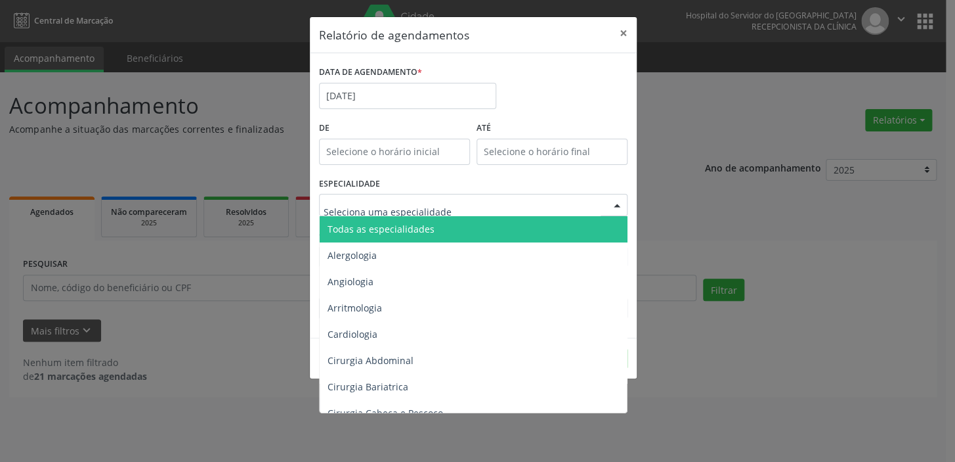
click at [387, 221] on span "Todas as especialidades" at bounding box center [474, 229] width 309 height 26
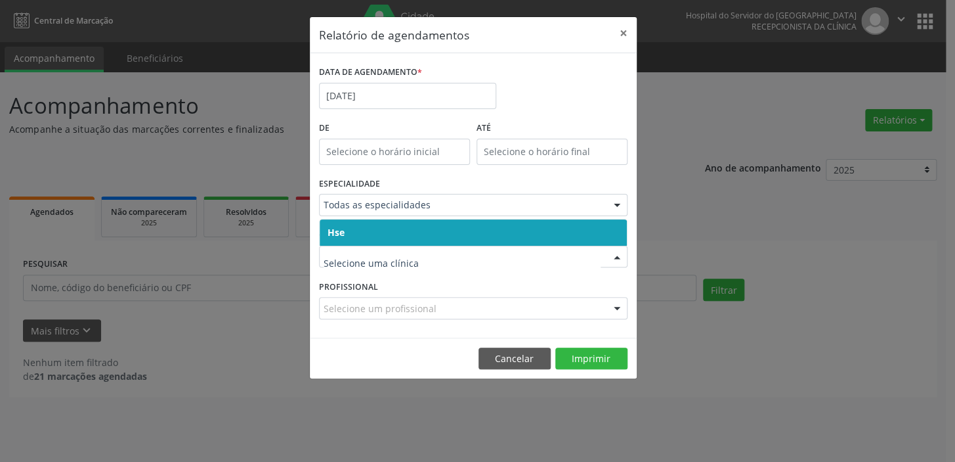
click at [391, 232] on span "Hse" at bounding box center [473, 232] width 307 height 26
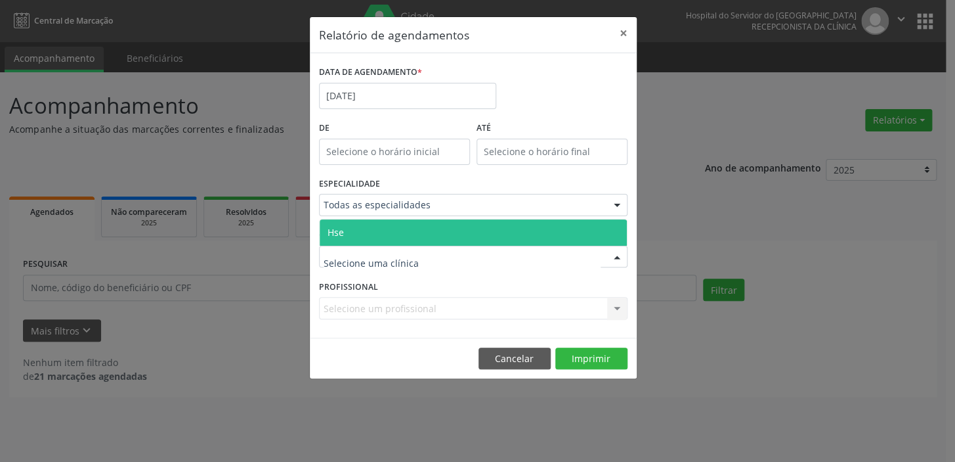
click at [397, 227] on span "Hse" at bounding box center [473, 232] width 307 height 26
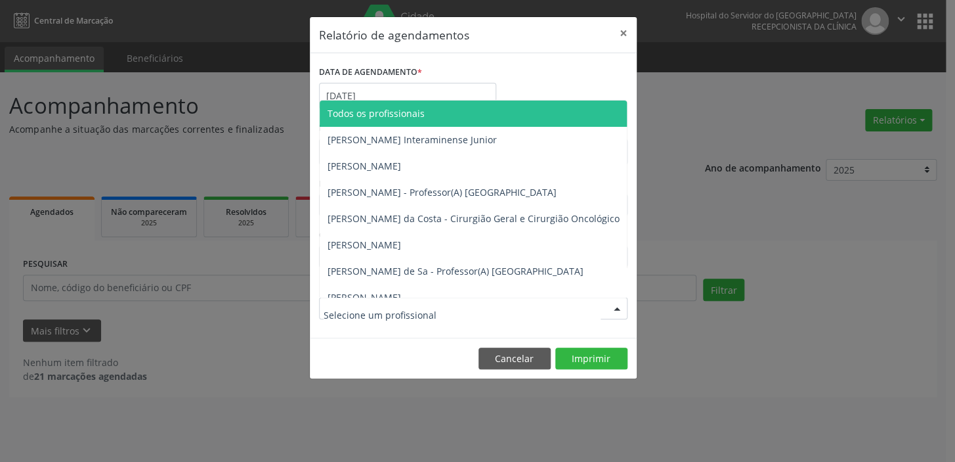
click at [408, 120] on span "Todos os profissionais" at bounding box center [541, 113] width 442 height 26
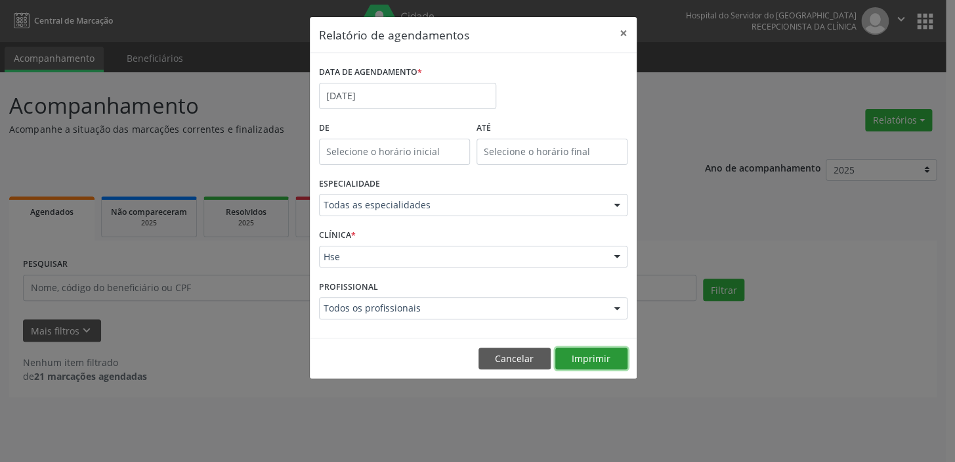
click at [584, 362] on button "Imprimir" at bounding box center [592, 358] width 72 height 22
